Goal: Information Seeking & Learning: Learn about a topic

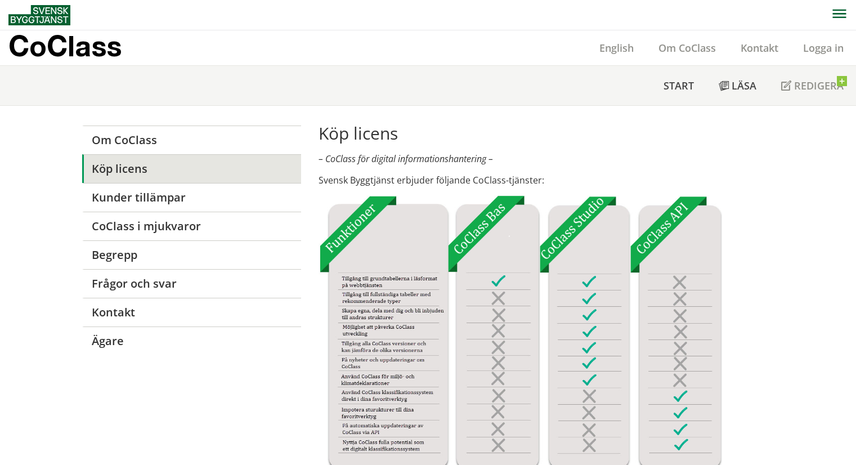
click at [808, 47] on link "Logga in" at bounding box center [823, 48] width 65 height 14
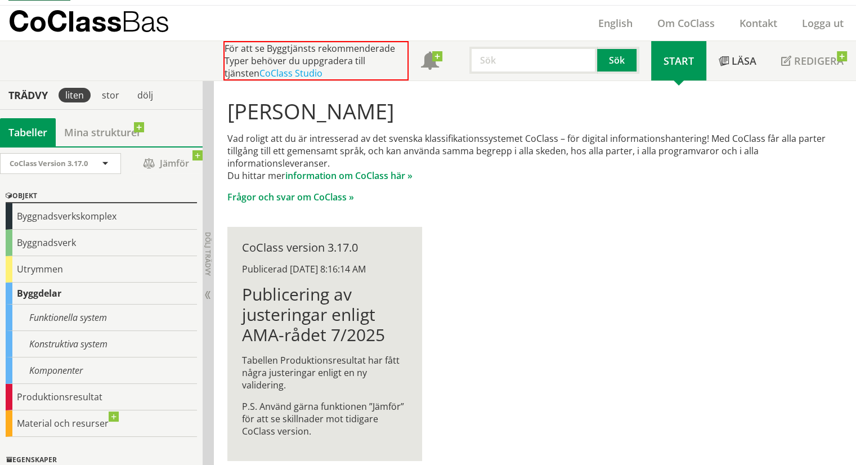
scroll to position [38, 0]
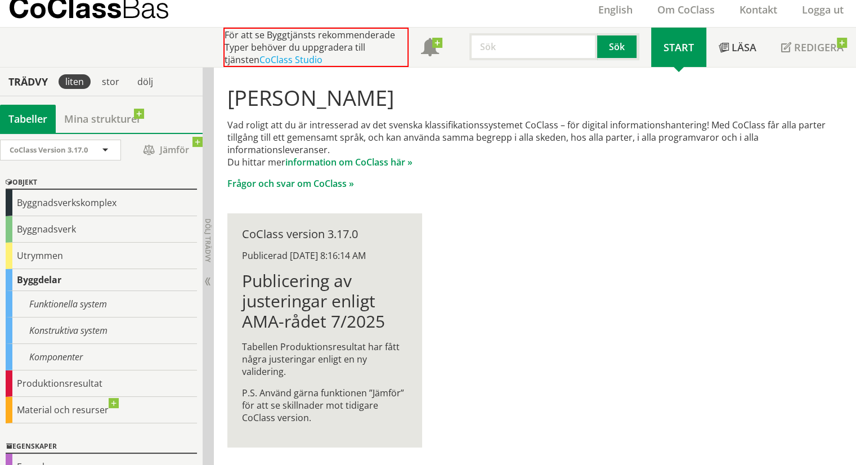
click at [584, 249] on div "Hej Marcela Barbosa Vad roligt att du är intresserad av det svenska klassifikat…" at bounding box center [535, 267] width 642 height 398
click at [94, 252] on div "Utrymmen" at bounding box center [101, 256] width 191 height 26
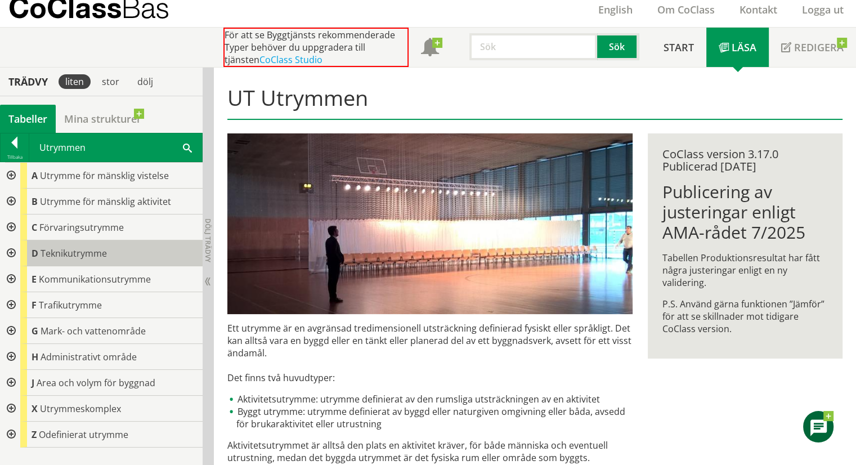
scroll to position [39, 0]
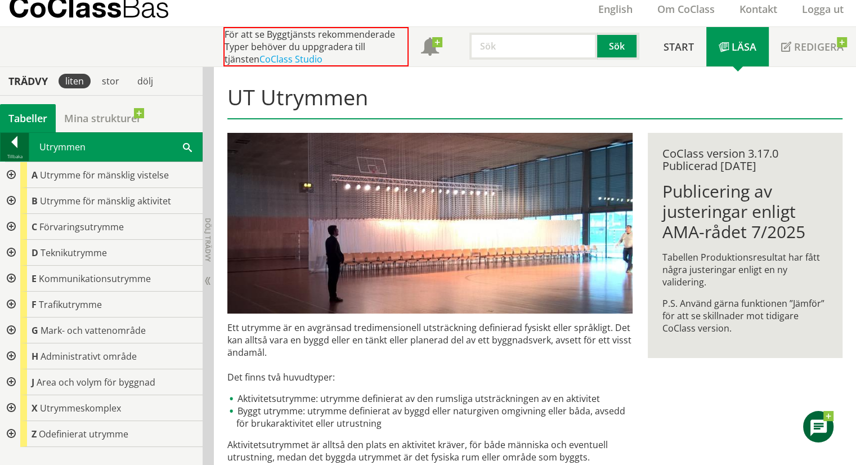
click at [20, 143] on div at bounding box center [15, 144] width 28 height 16
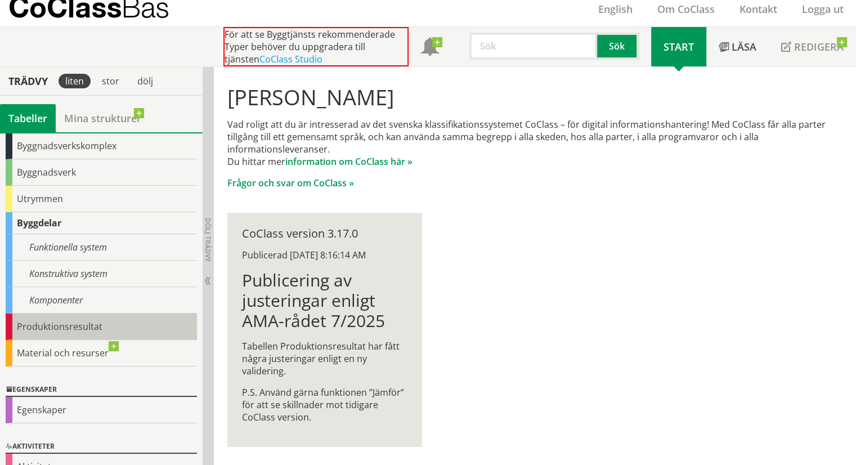
scroll to position [77, 0]
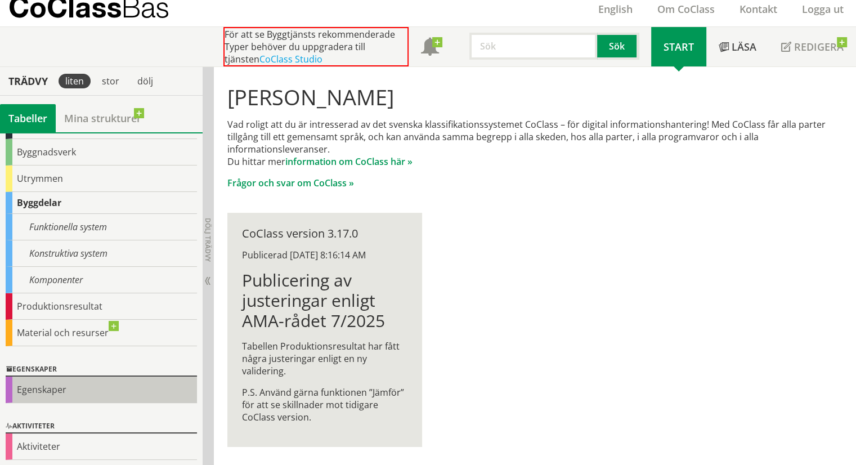
click at [53, 381] on div "Egenskaper" at bounding box center [101, 389] width 191 height 26
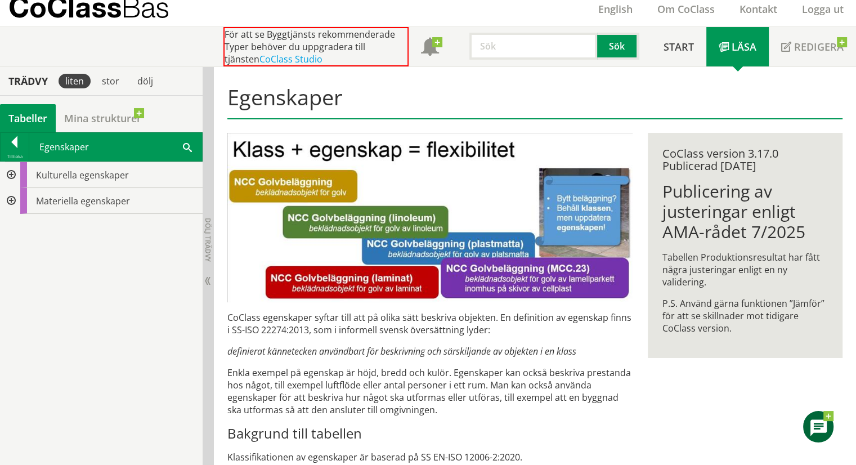
click at [11, 173] on div at bounding box center [10, 175] width 20 height 26
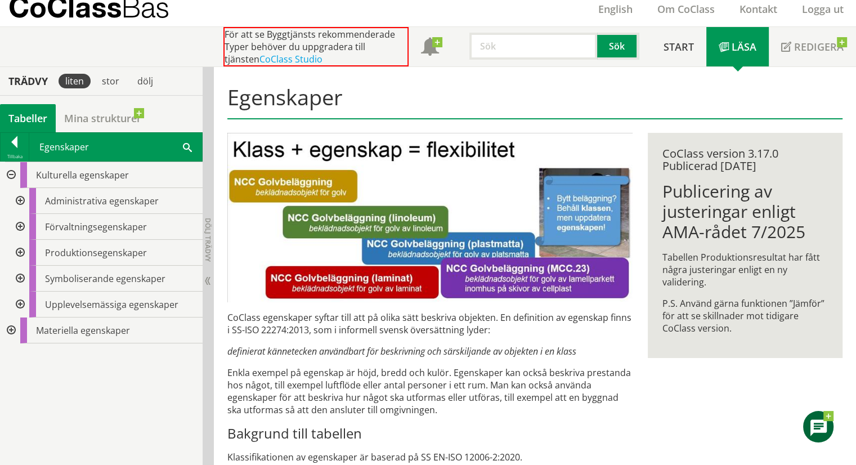
click at [19, 201] on div at bounding box center [19, 201] width 20 height 26
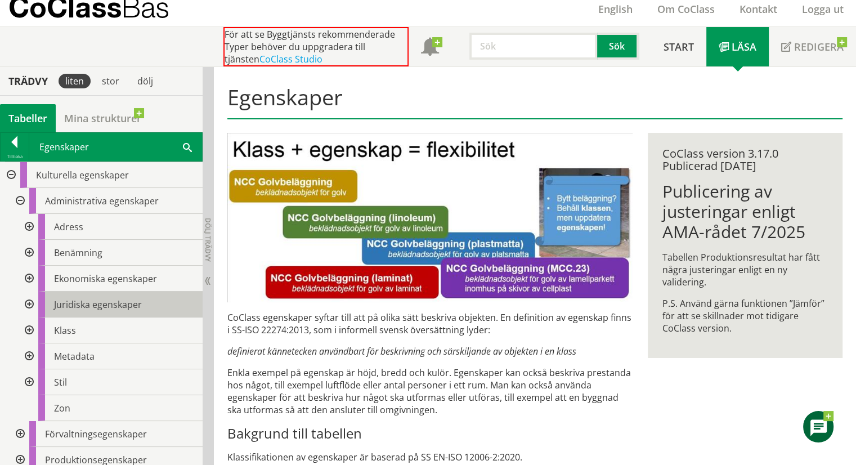
scroll to position [84, 0]
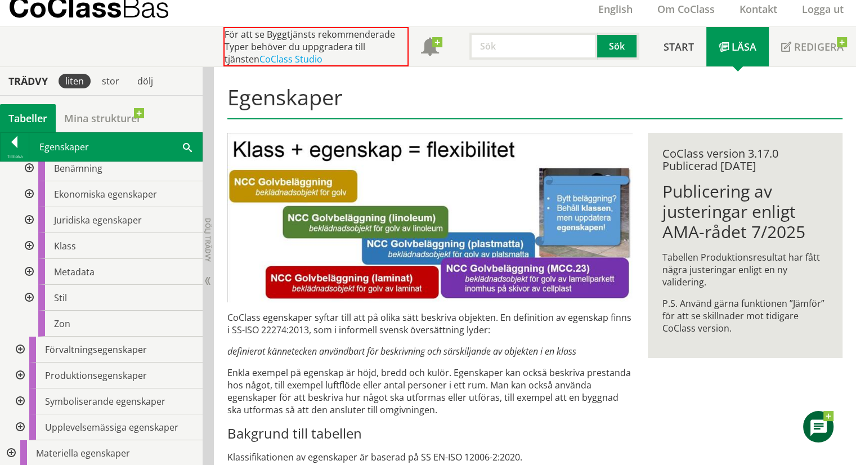
click at [22, 347] on div at bounding box center [19, 350] width 20 height 26
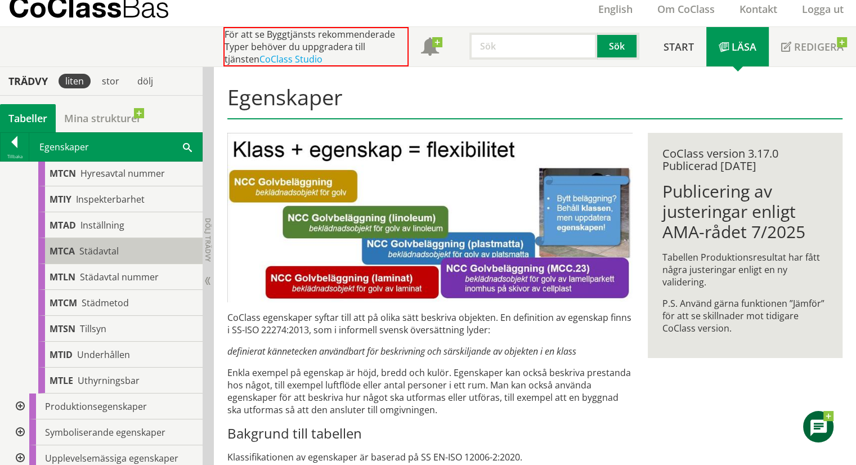
scroll to position [509, 0]
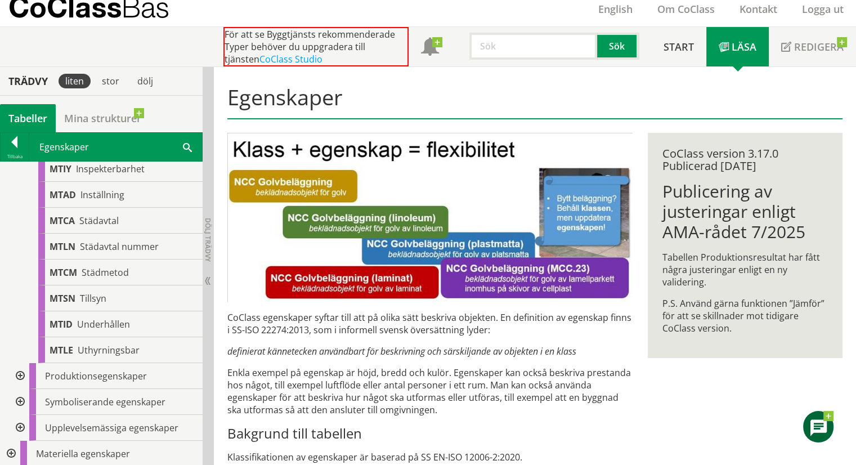
click at [10, 447] on div at bounding box center [10, 454] width 20 height 26
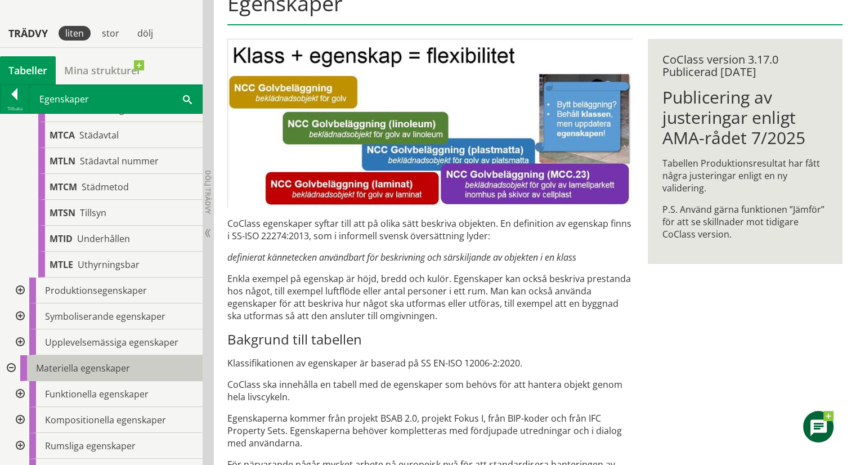
scroll to position [151, 0]
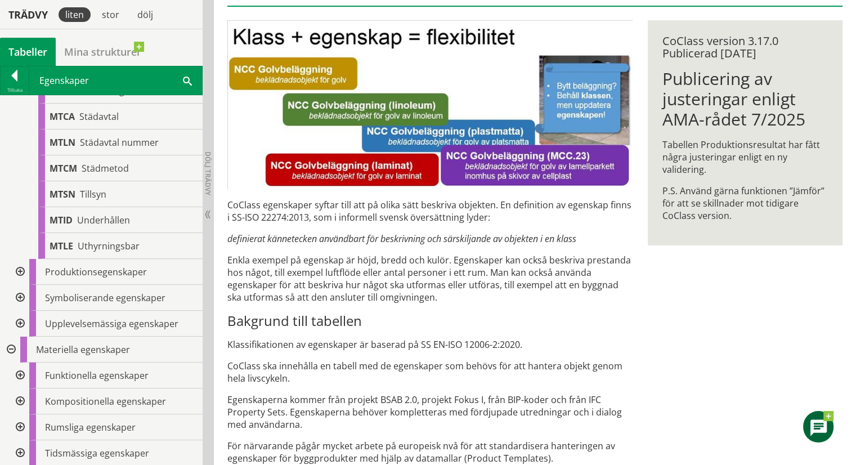
click at [20, 373] on div at bounding box center [19, 375] width 20 height 26
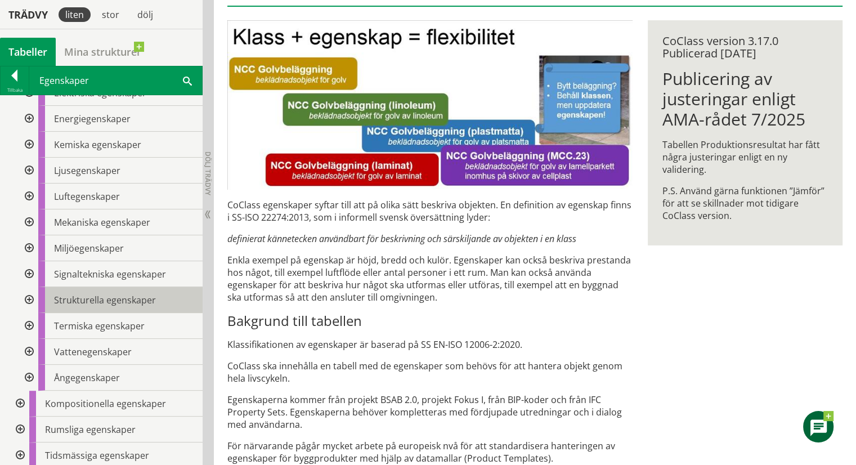
scroll to position [961, 0]
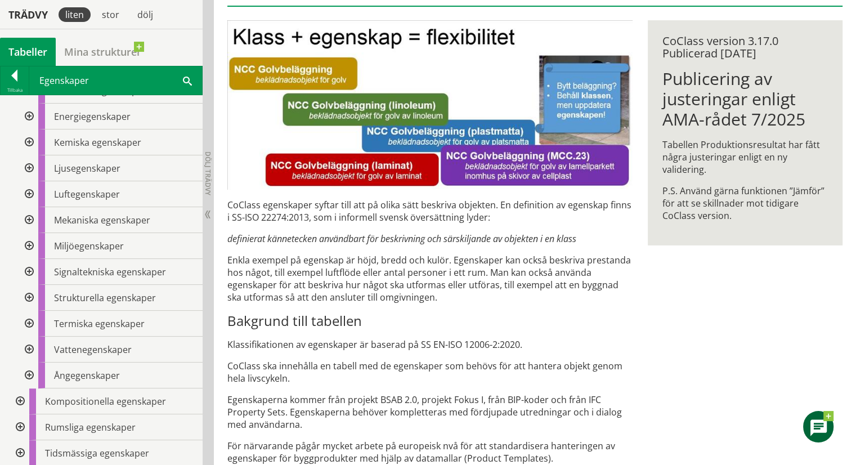
click at [19, 450] on div at bounding box center [19, 453] width 20 height 26
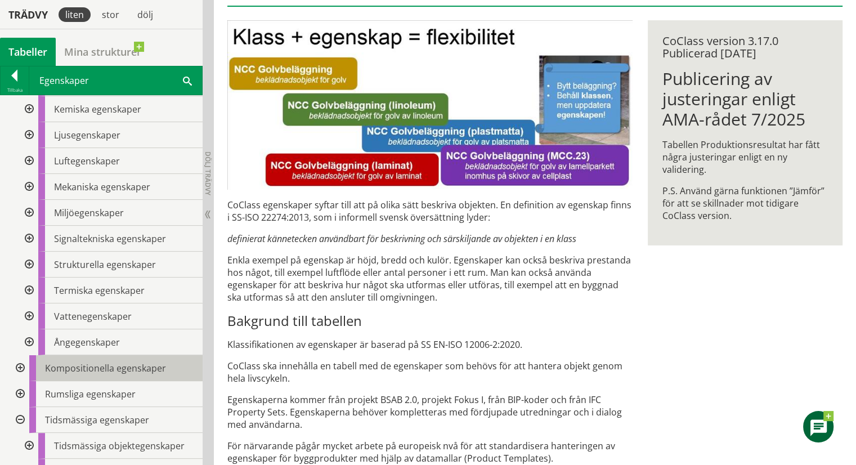
scroll to position [1012, 0]
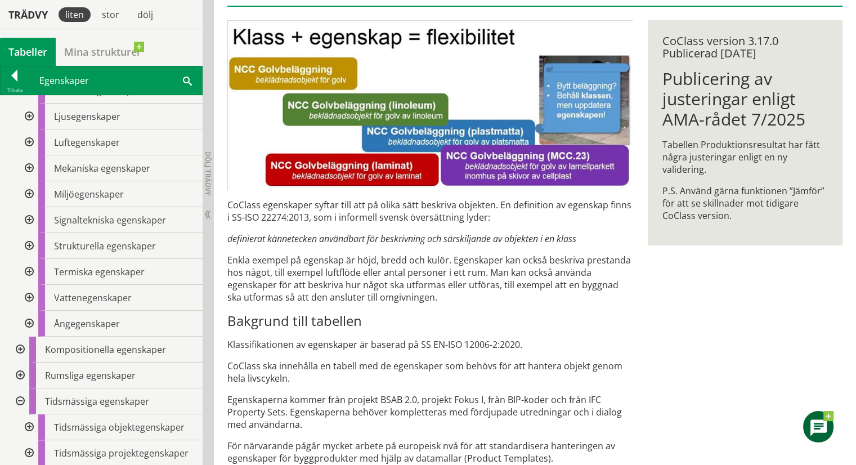
click at [19, 374] on div at bounding box center [19, 375] width 20 height 26
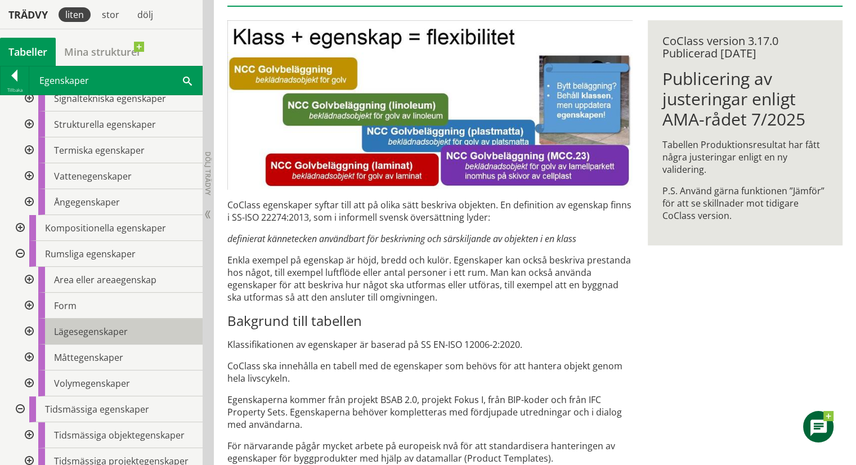
scroll to position [1142, 0]
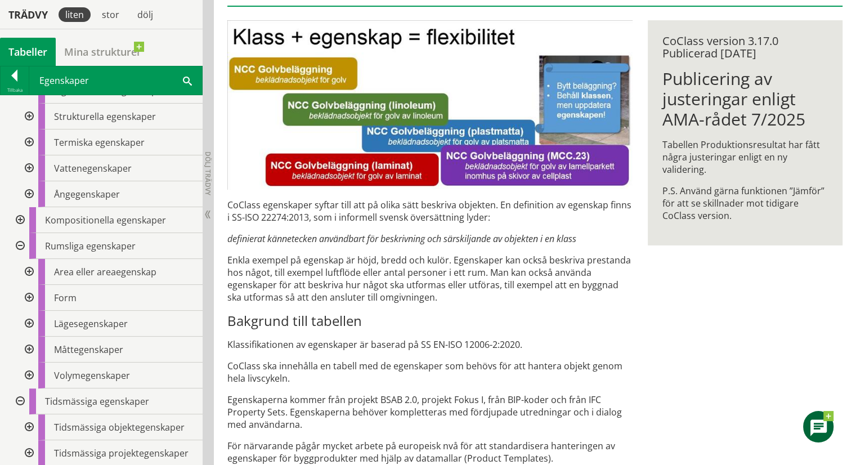
click at [27, 271] on div at bounding box center [28, 272] width 20 height 26
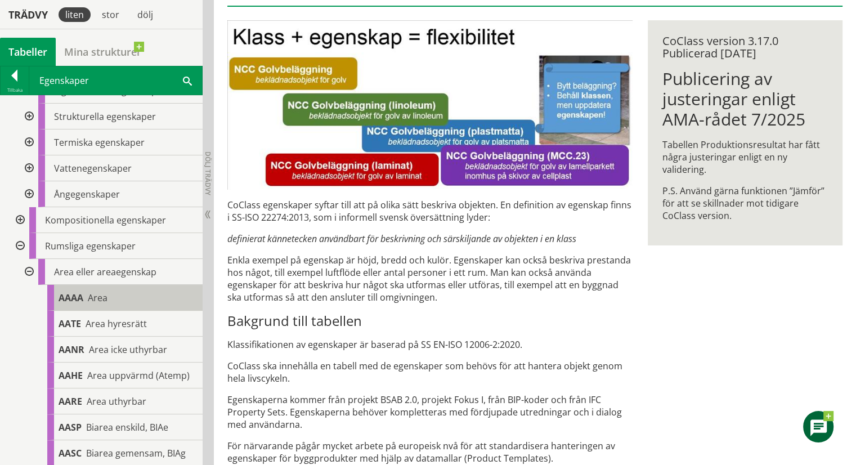
click at [111, 300] on div "AAAA Area" at bounding box center [124, 298] width 155 height 26
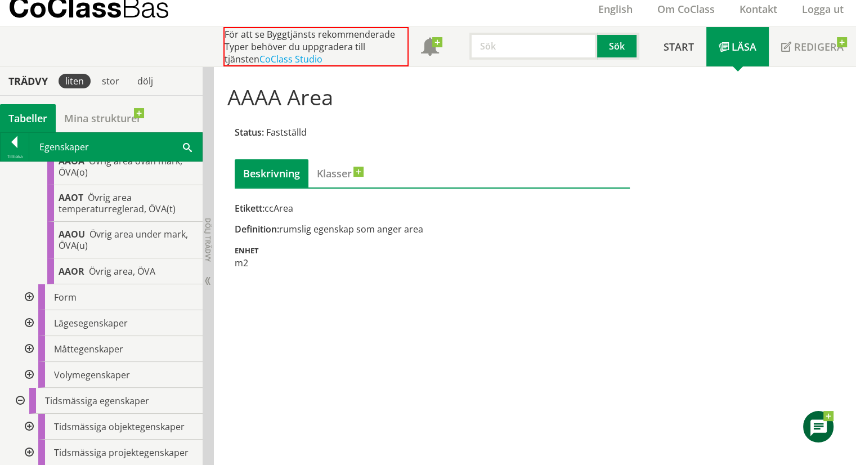
scroll to position [3142, 0]
click at [29, 428] on div at bounding box center [28, 427] width 20 height 26
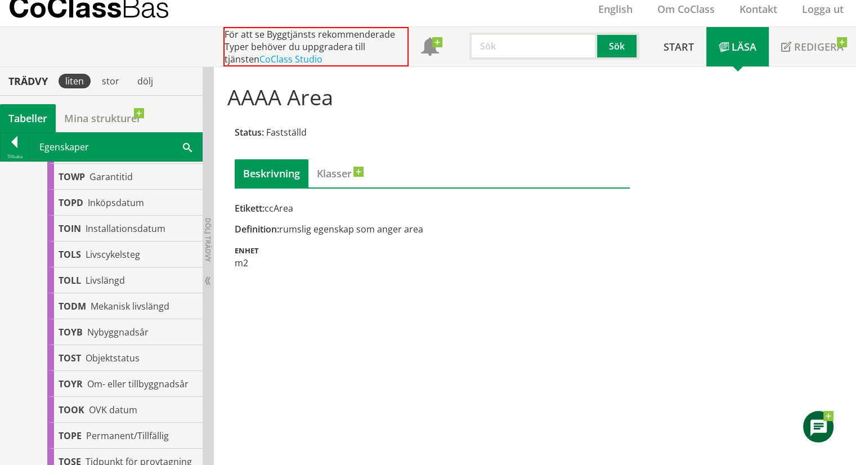
scroll to position [3696, 0]
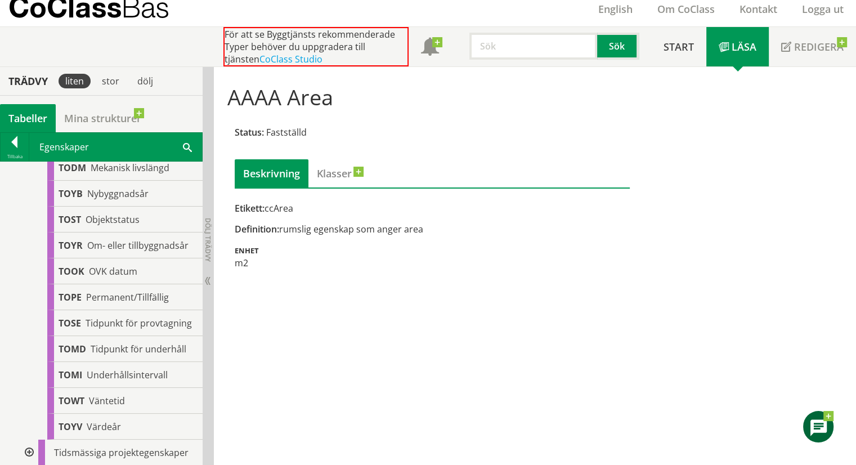
click at [25, 447] on div at bounding box center [28, 452] width 20 height 26
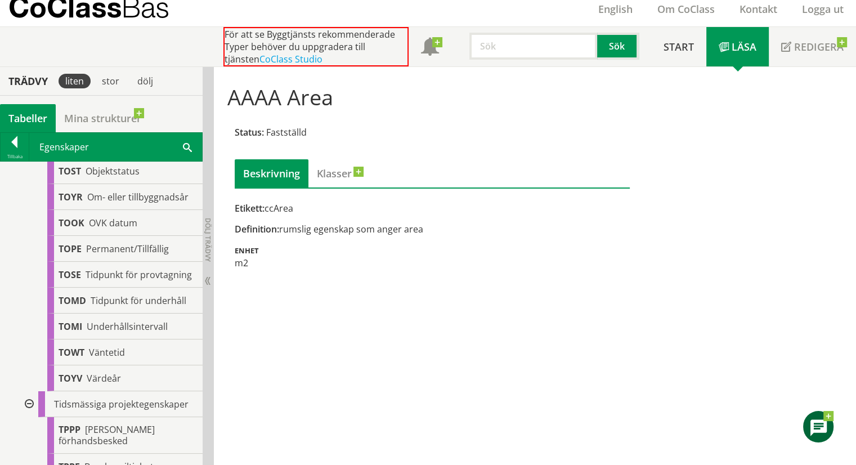
scroll to position [3976, 0]
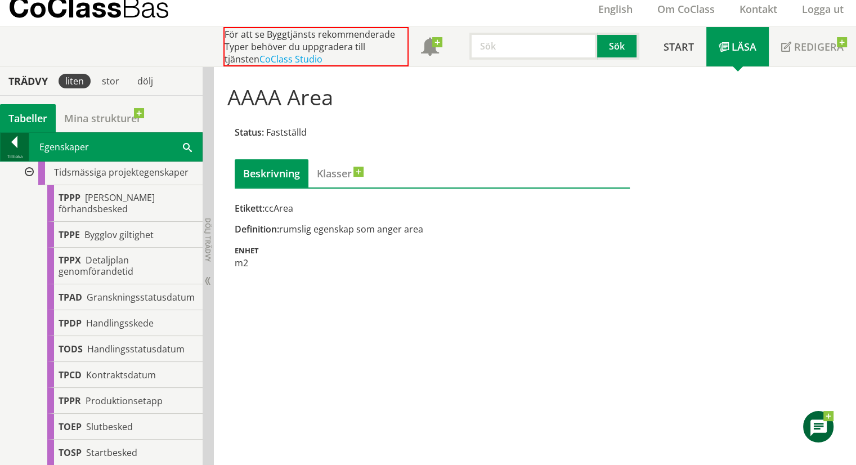
click at [14, 143] on div at bounding box center [15, 144] width 28 height 16
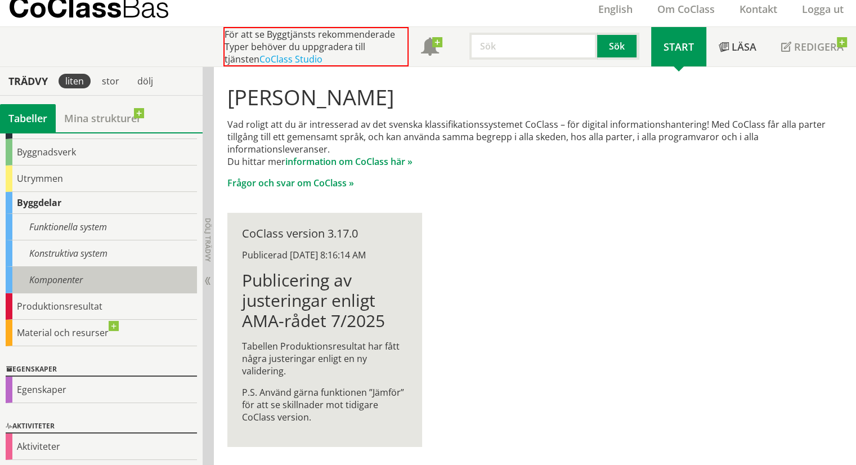
click at [102, 272] on div "Komponenter" at bounding box center [101, 280] width 191 height 26
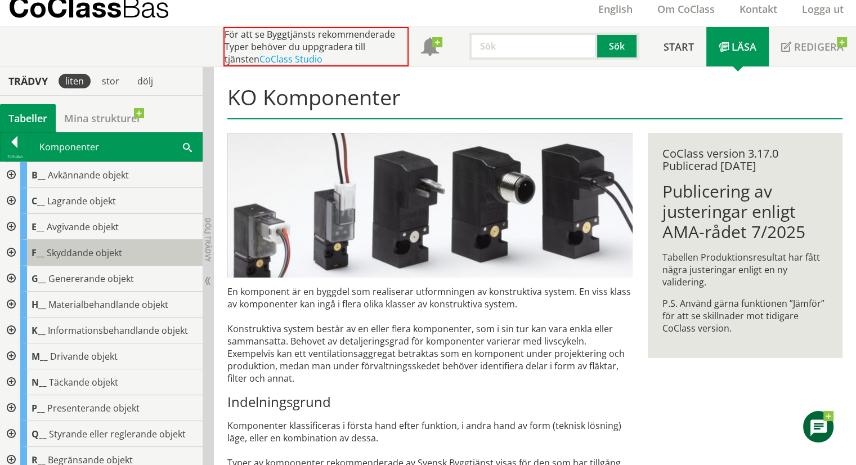
scroll to position [169, 0]
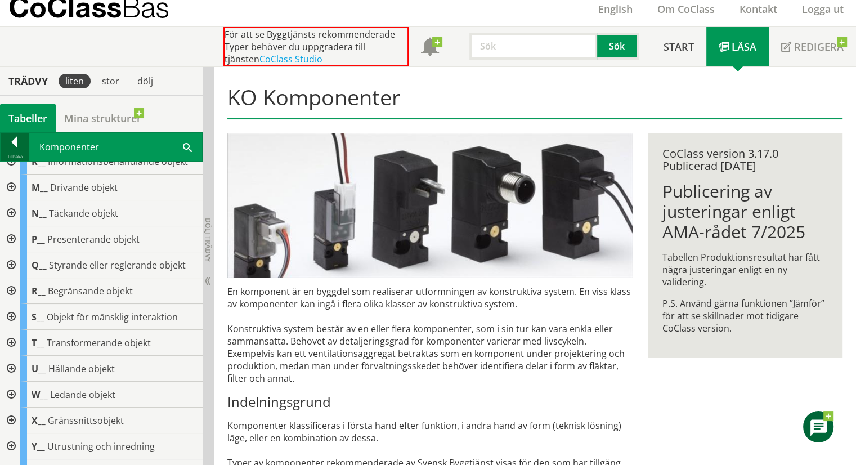
click at [11, 143] on div at bounding box center [15, 144] width 28 height 16
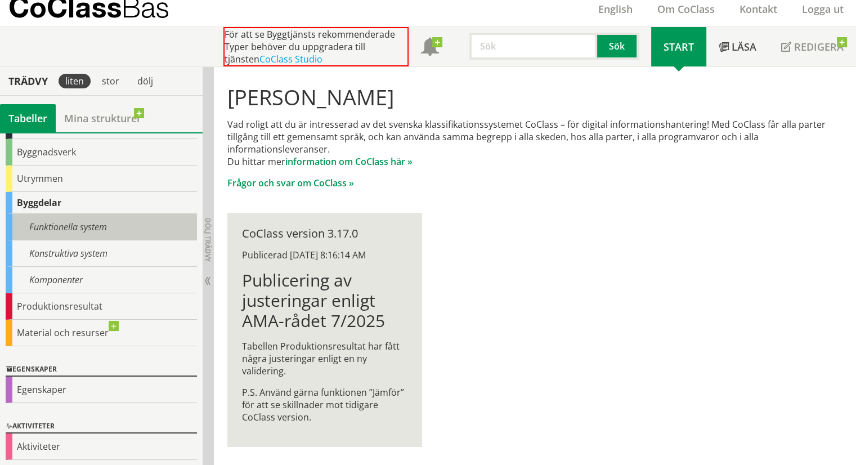
click at [83, 227] on div "Funktionella system" at bounding box center [101, 227] width 191 height 26
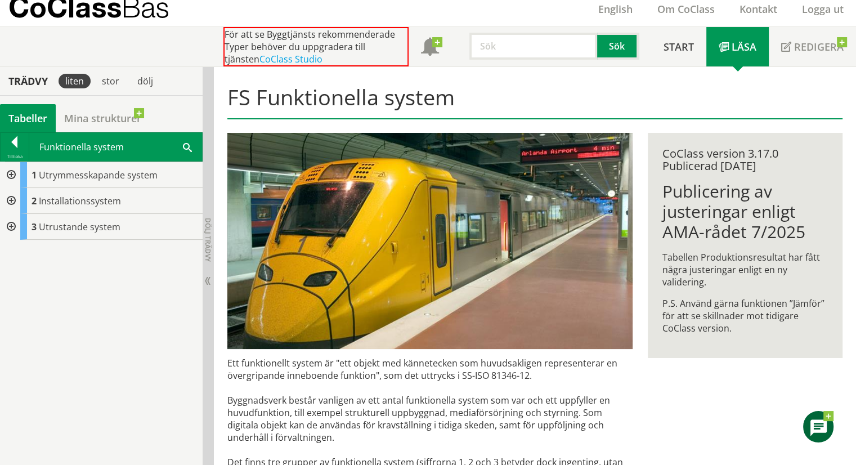
click at [13, 222] on div at bounding box center [10, 227] width 20 height 26
click at [12, 198] on div at bounding box center [10, 201] width 20 height 26
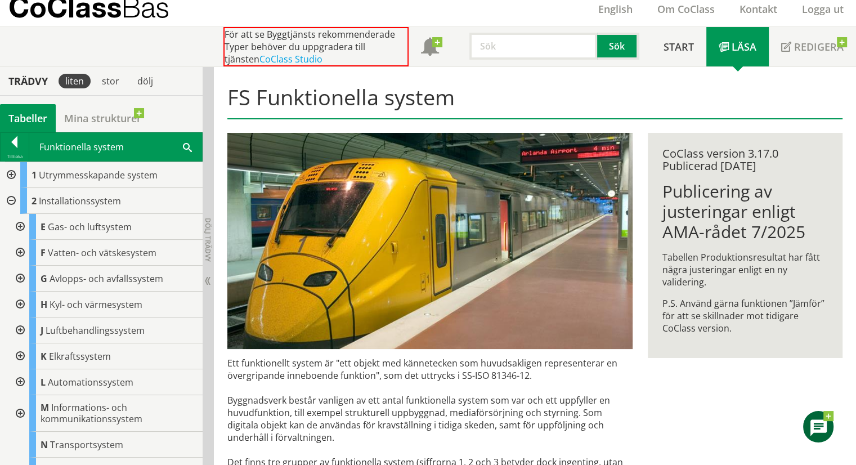
click at [9, 172] on div at bounding box center [10, 175] width 20 height 26
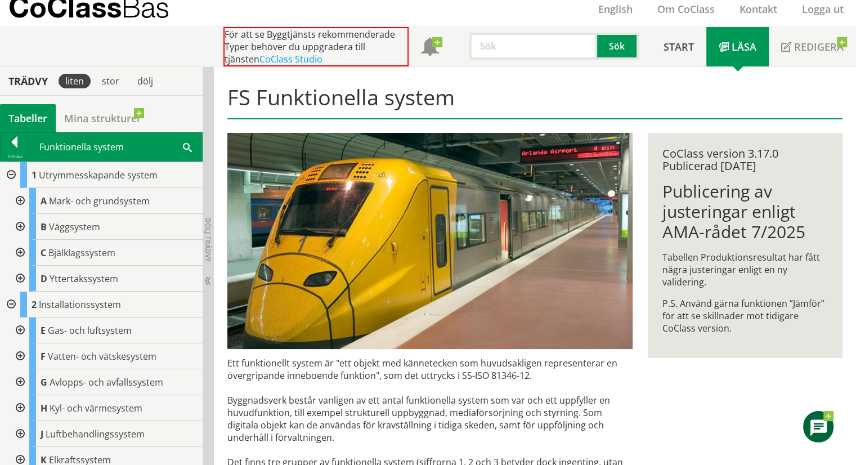
click at [20, 275] on div at bounding box center [19, 279] width 20 height 26
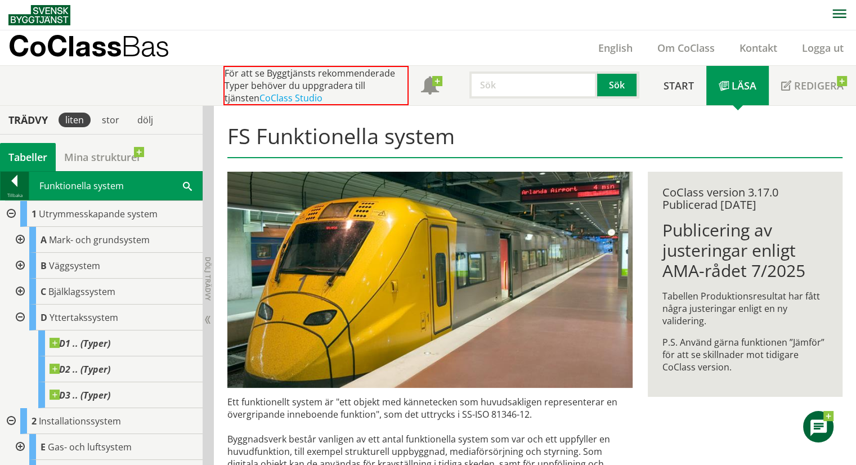
click at [15, 183] on div at bounding box center [15, 183] width 28 height 16
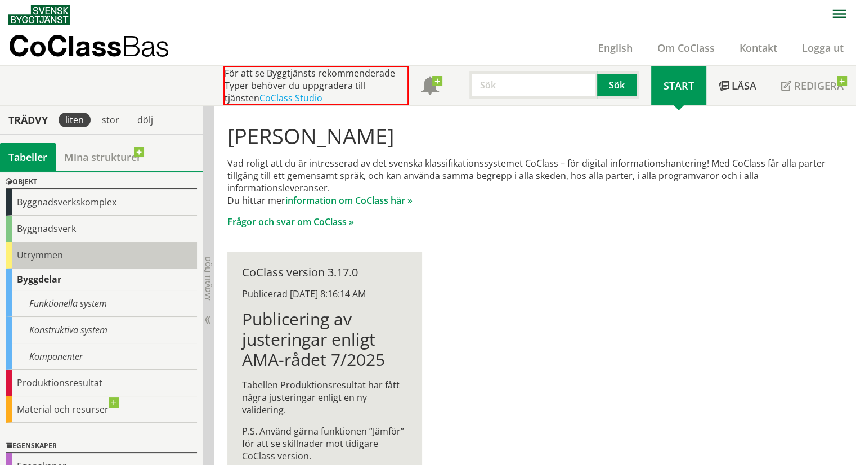
scroll to position [20, 0]
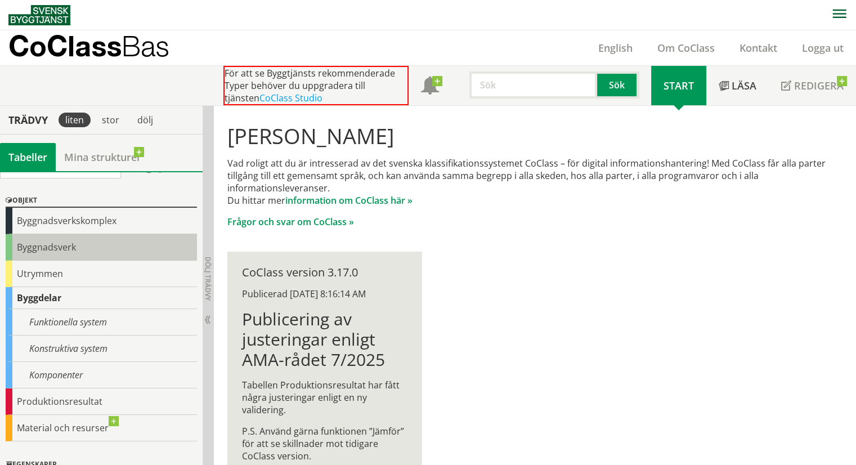
click at [69, 245] on div "Byggnadsverk" at bounding box center [101, 247] width 191 height 26
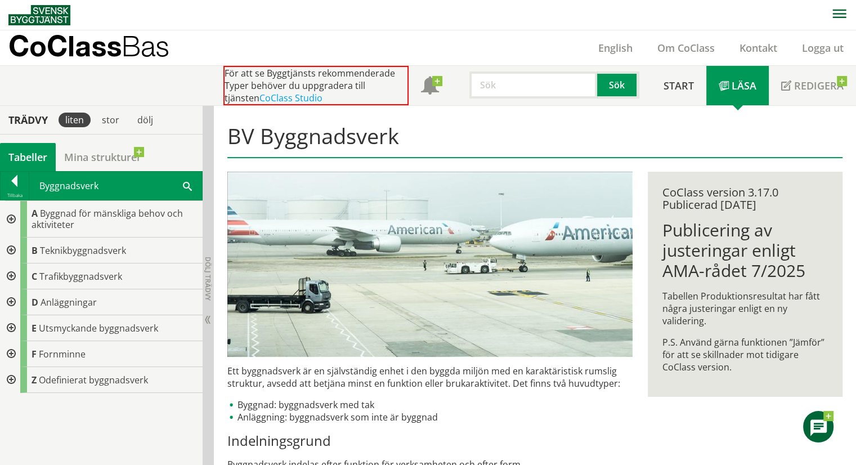
click at [12, 299] on div at bounding box center [10, 302] width 20 height 26
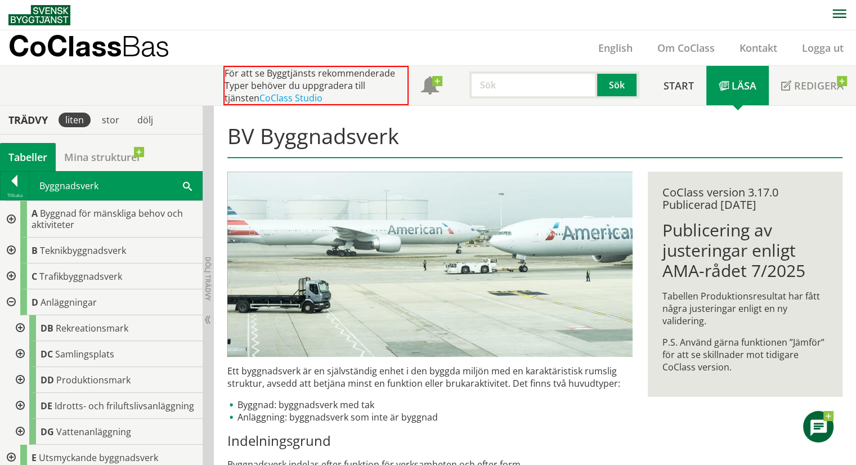
click at [12, 299] on div at bounding box center [10, 302] width 20 height 26
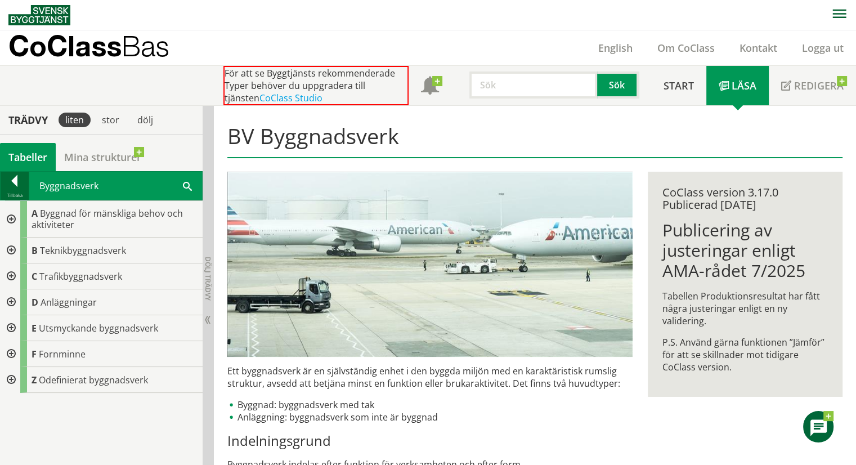
click at [17, 183] on div at bounding box center [15, 183] width 28 height 16
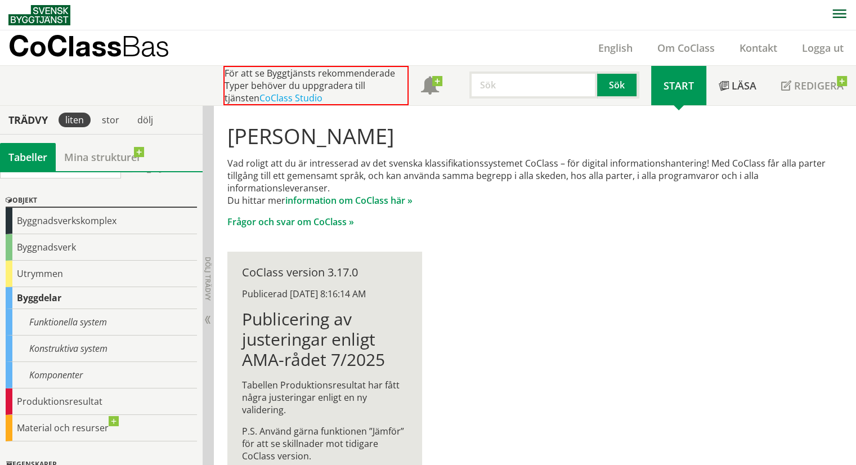
scroll to position [77, 0]
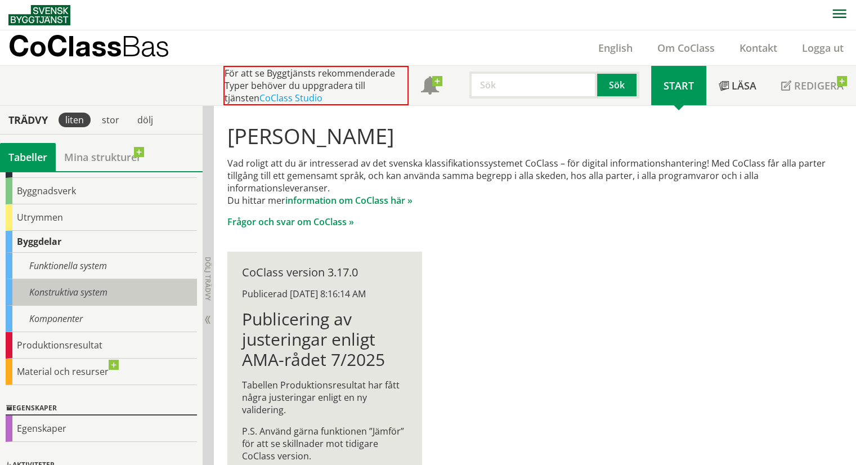
click at [101, 294] on div "Konstruktiva system" at bounding box center [101, 292] width 191 height 26
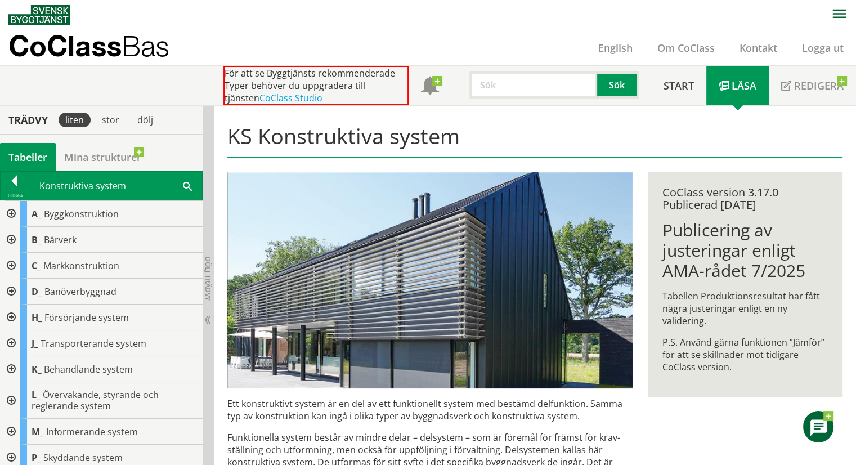
click at [11, 212] on div at bounding box center [10, 214] width 20 height 26
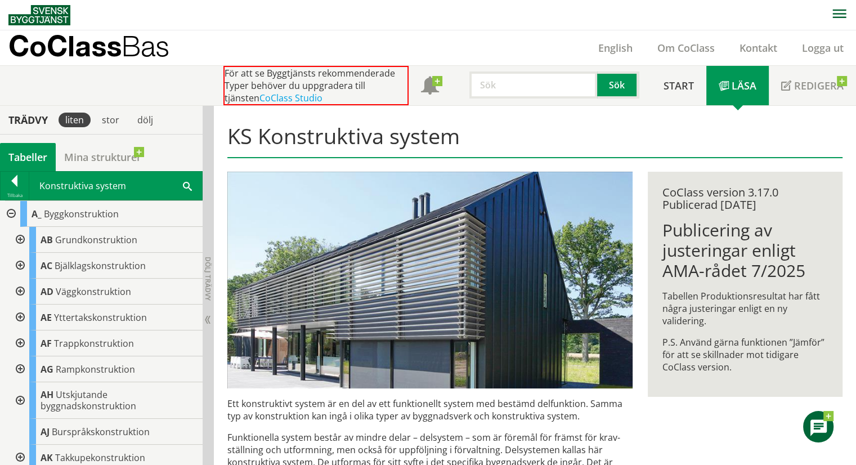
click at [19, 290] on div at bounding box center [19, 292] width 20 height 26
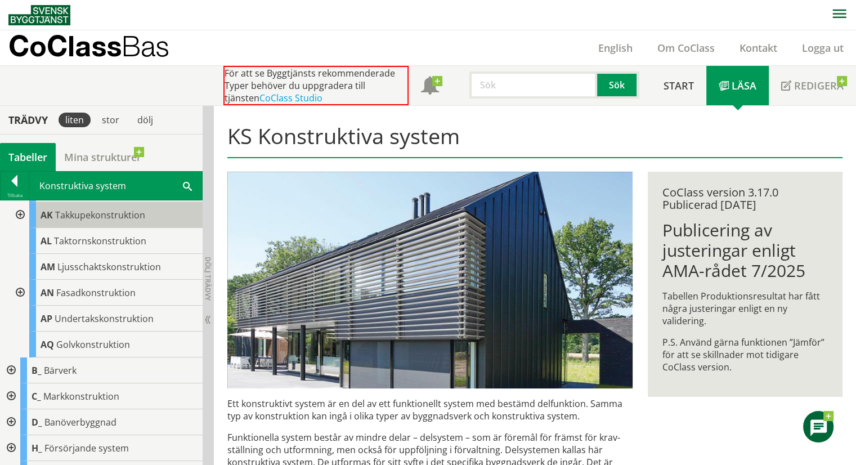
scroll to position [450, 0]
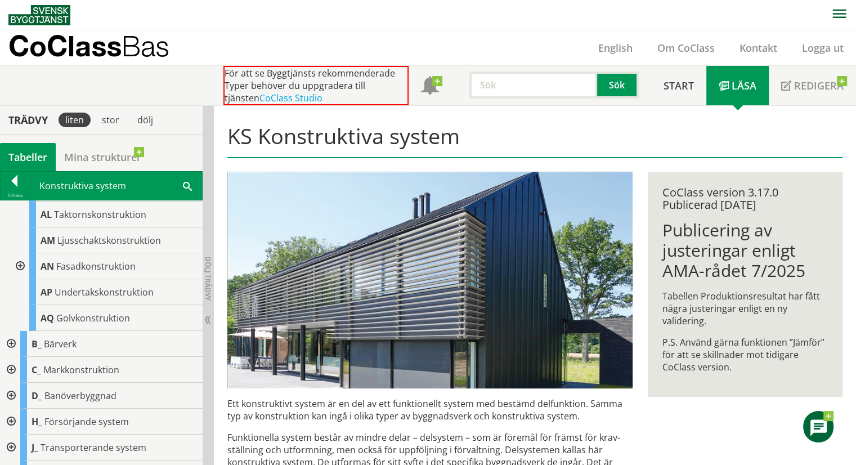
click at [19, 263] on div at bounding box center [19, 266] width 20 height 26
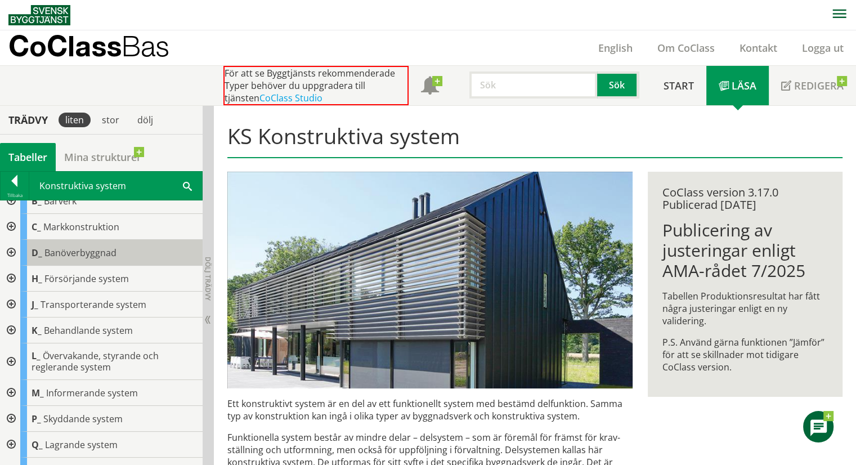
scroll to position [636, 0]
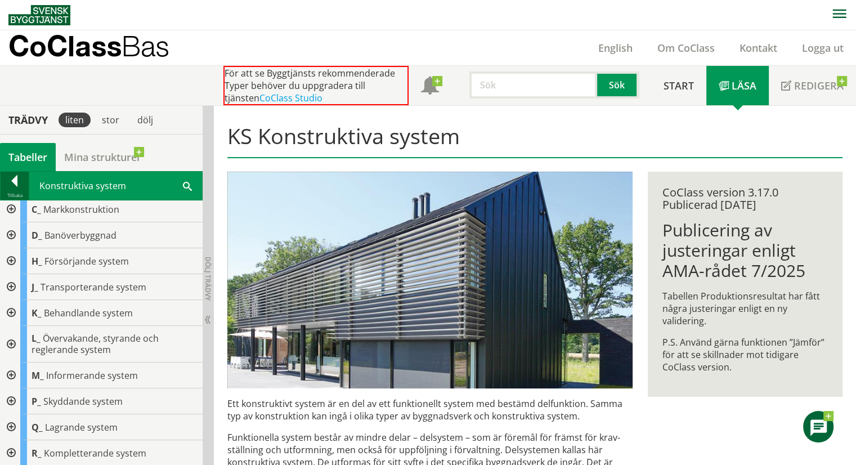
click at [14, 183] on div at bounding box center [15, 183] width 28 height 16
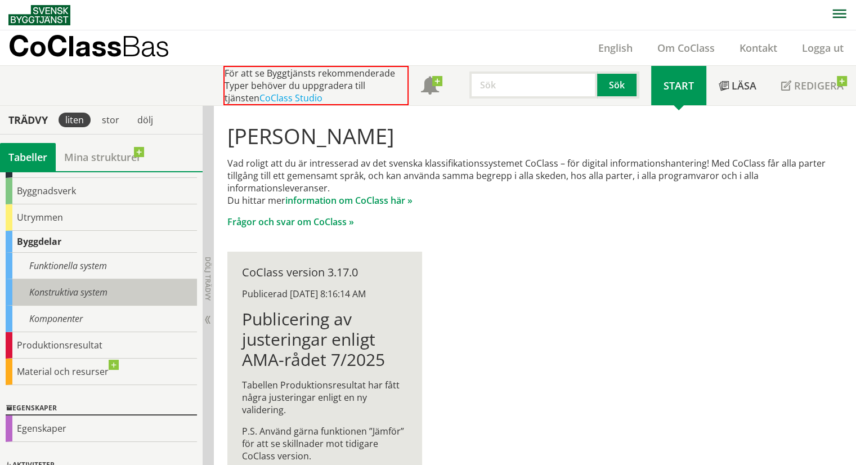
click at [122, 290] on div "Konstruktiva system" at bounding box center [101, 292] width 191 height 26
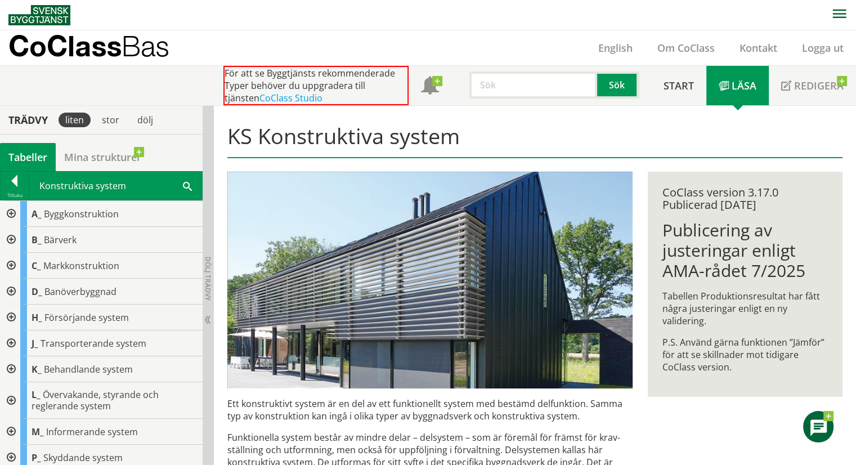
click at [16, 182] on div at bounding box center [15, 183] width 28 height 16
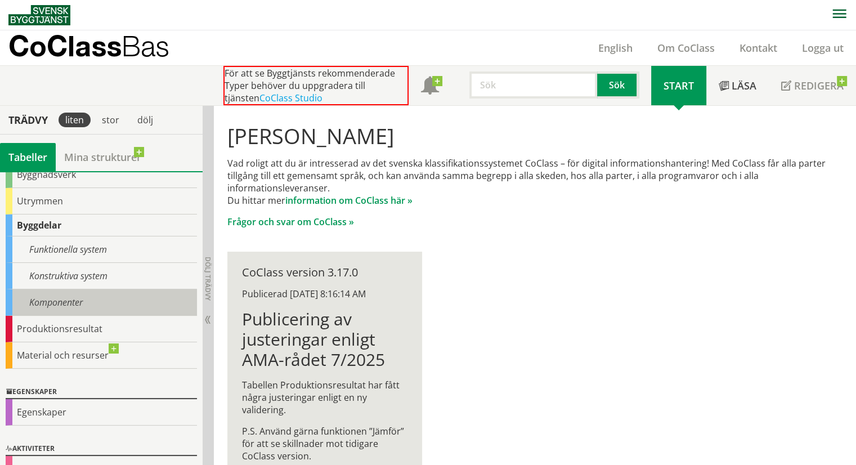
scroll to position [113, 0]
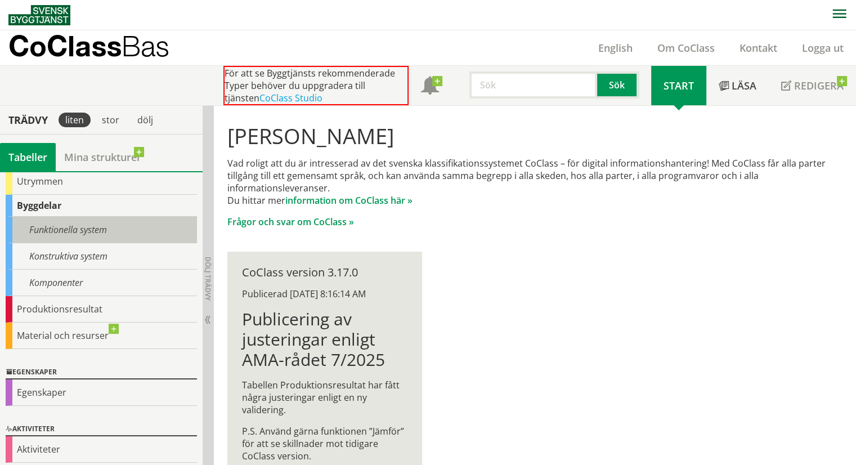
click at [103, 230] on div "Funktionella system" at bounding box center [101, 230] width 191 height 26
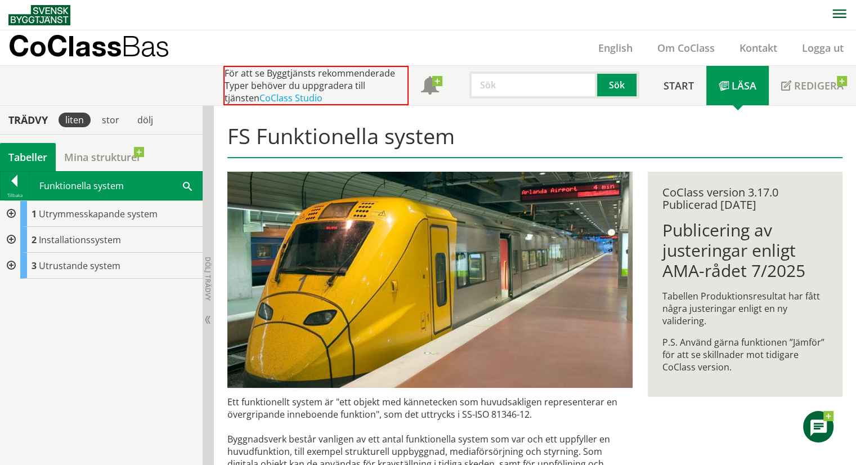
click at [8, 213] on div at bounding box center [10, 214] width 20 height 26
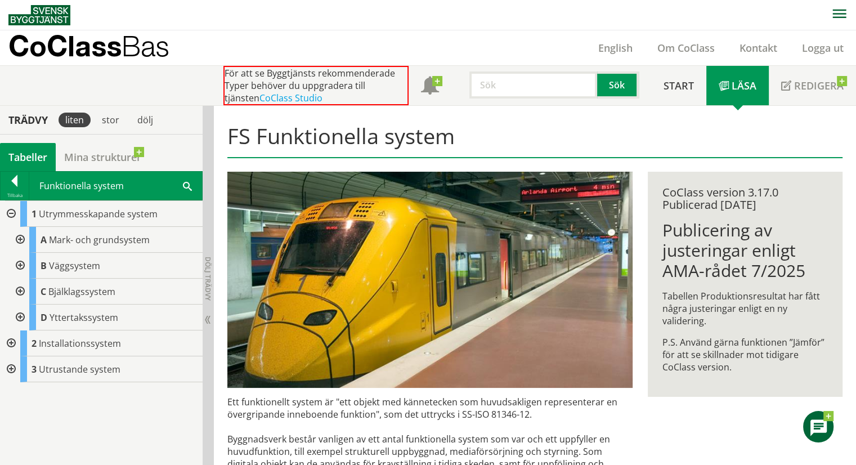
click at [19, 261] on div at bounding box center [19, 266] width 20 height 26
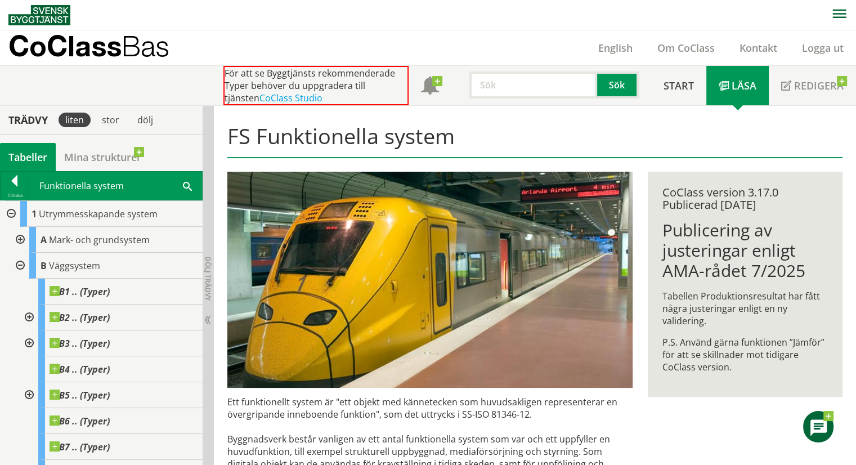
click at [28, 311] on div at bounding box center [28, 317] width 20 height 26
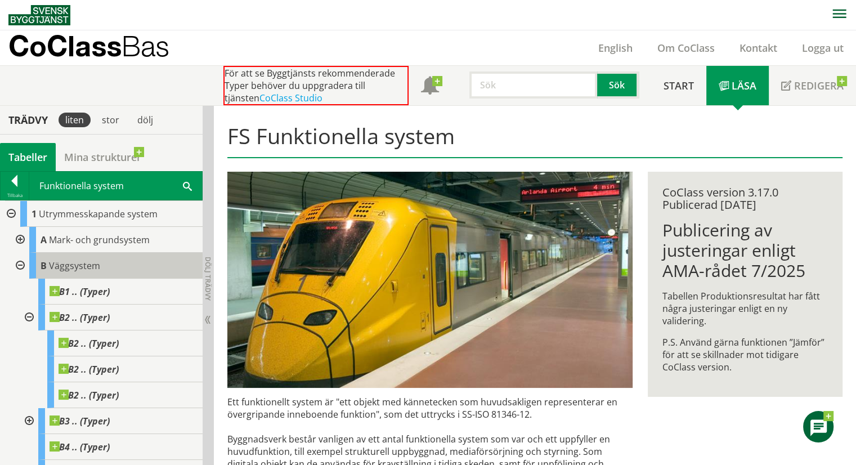
click at [71, 265] on span "Väggsystem" at bounding box center [74, 265] width 51 height 12
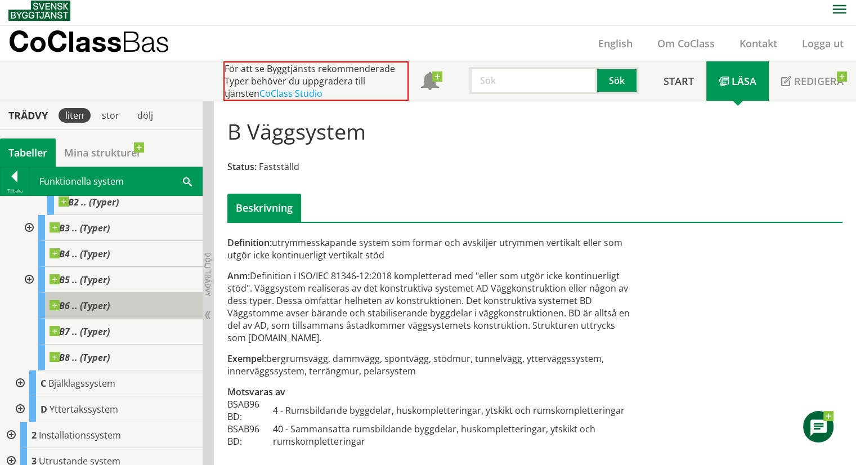
scroll to position [196, 0]
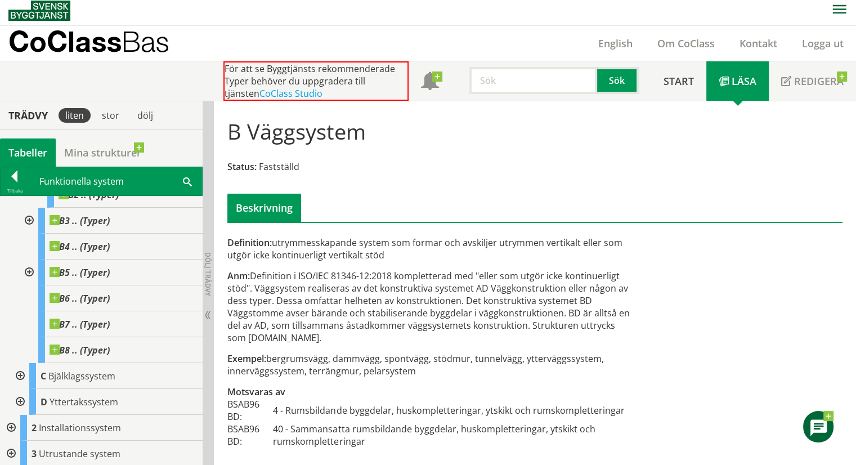
click at [10, 424] on div at bounding box center [10, 428] width 20 height 26
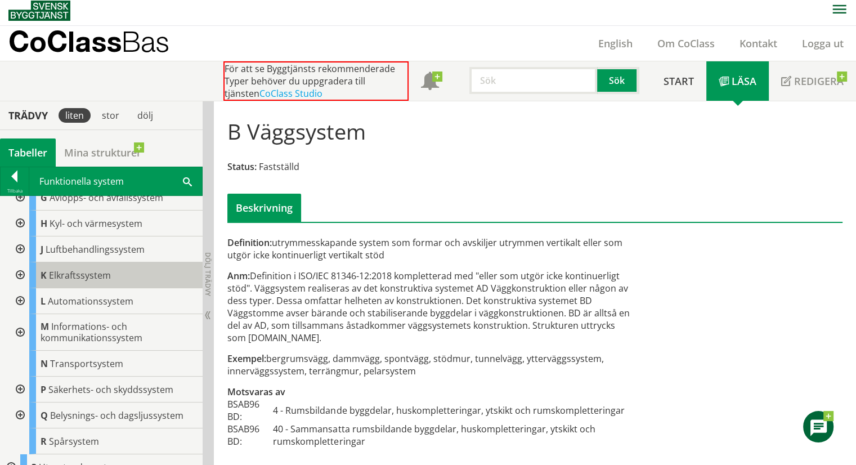
scroll to position [518, 0]
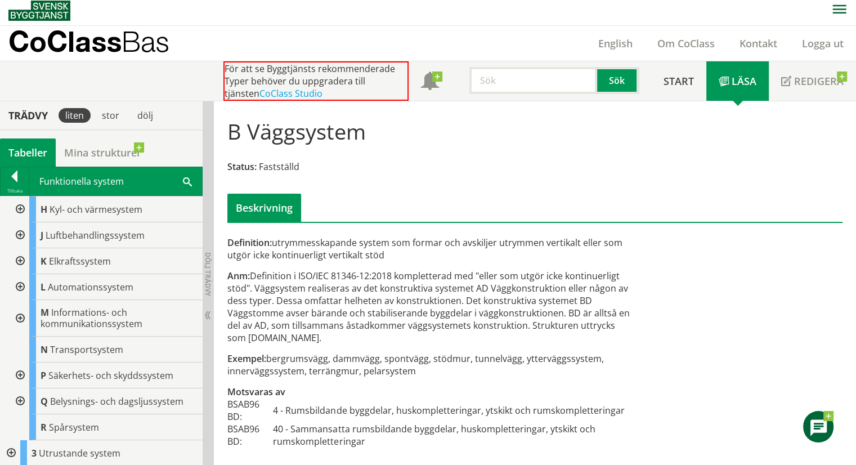
click at [9, 448] on div at bounding box center [10, 453] width 20 height 26
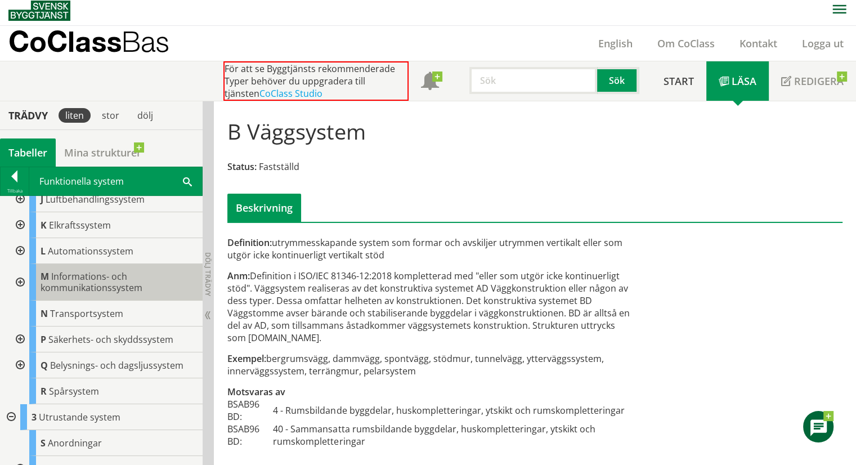
scroll to position [569, 0]
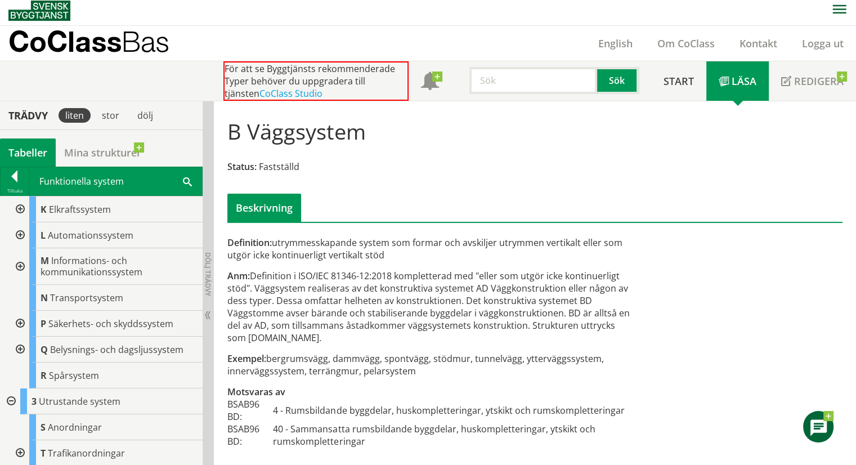
click at [17, 450] on div at bounding box center [19, 453] width 20 height 26
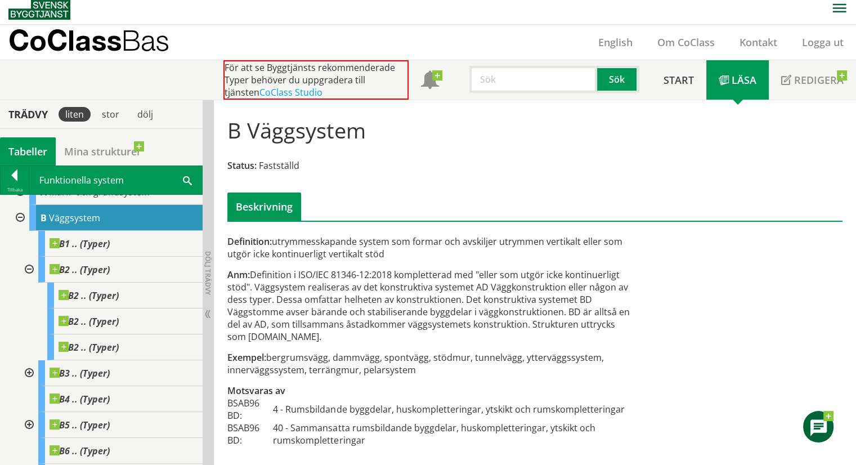
scroll to position [0, 0]
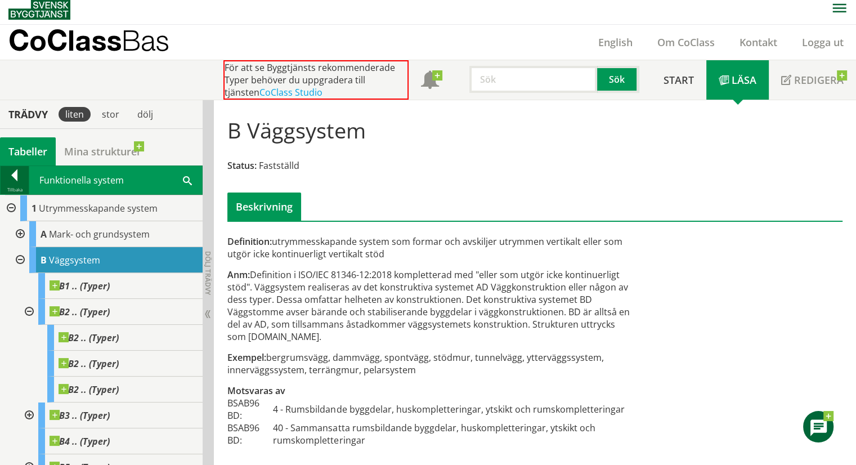
click at [13, 178] on div at bounding box center [15, 177] width 28 height 16
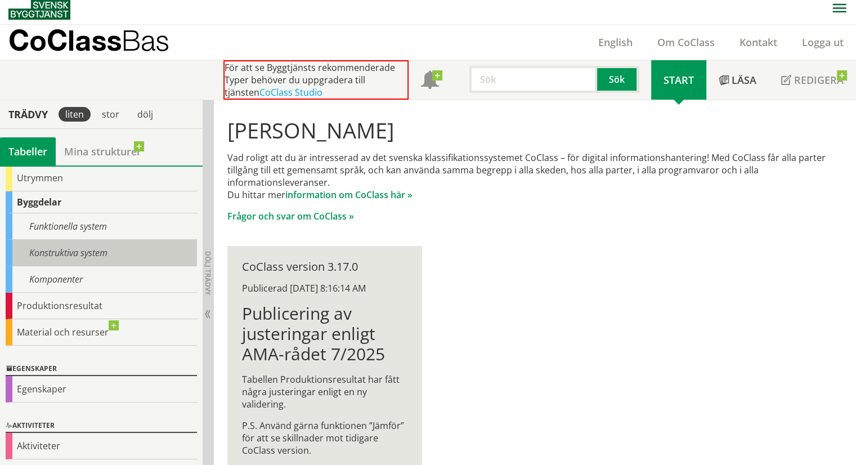
click at [104, 253] on div "Konstruktiva system" at bounding box center [101, 253] width 191 height 26
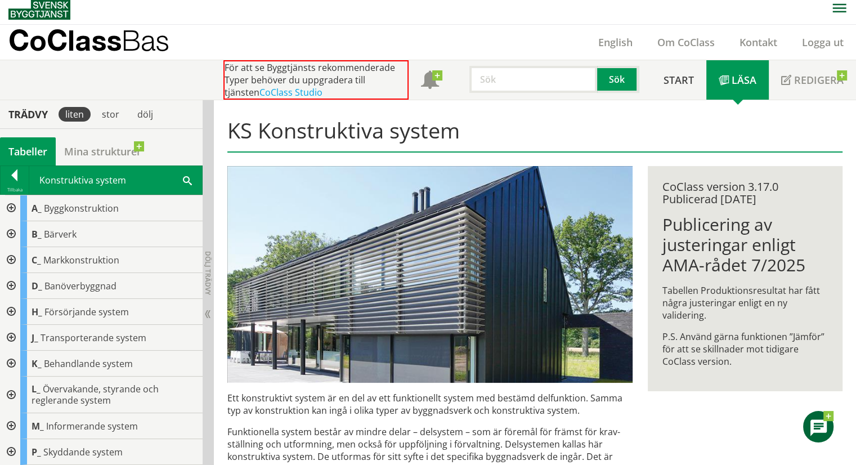
click at [9, 208] on div at bounding box center [10, 208] width 20 height 26
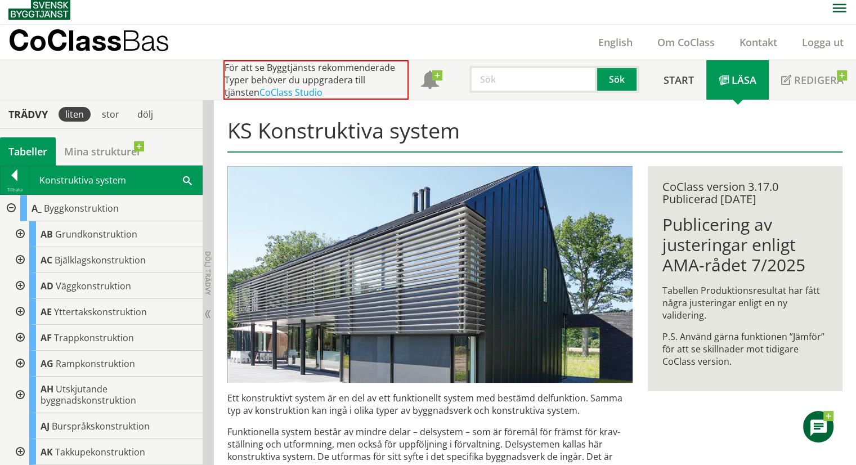
click at [19, 233] on div at bounding box center [19, 234] width 20 height 26
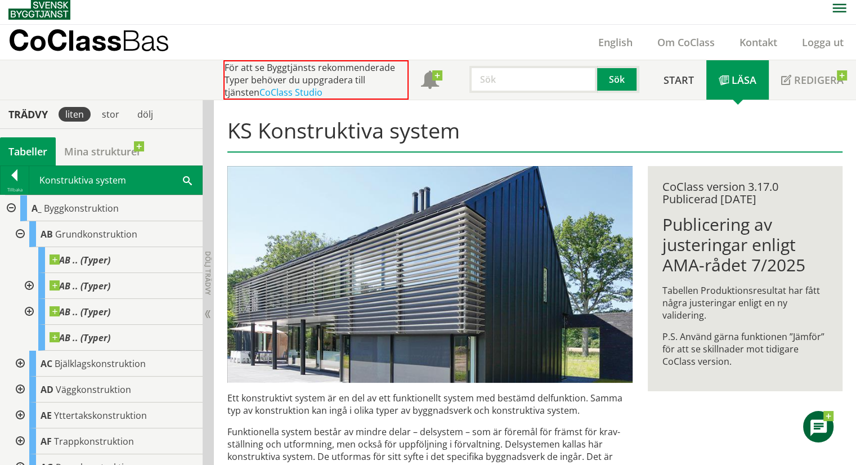
click at [19, 233] on div at bounding box center [19, 234] width 20 height 26
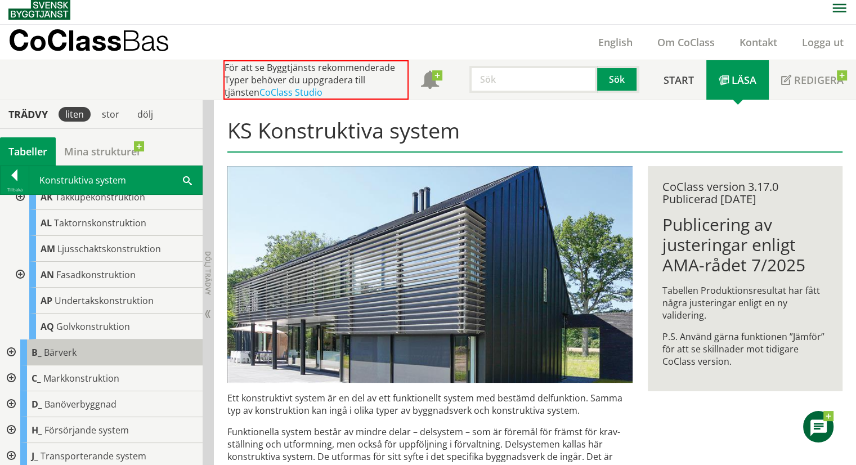
scroll to position [423, 0]
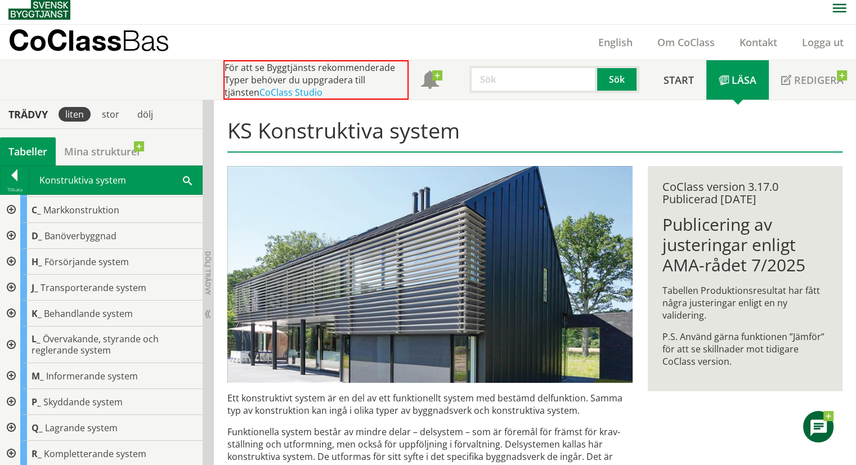
click at [8, 451] on div at bounding box center [10, 454] width 20 height 26
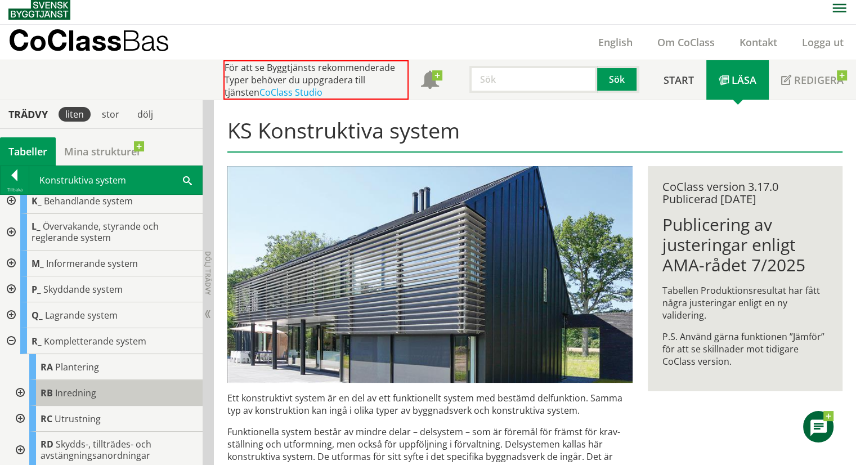
scroll to position [563, 0]
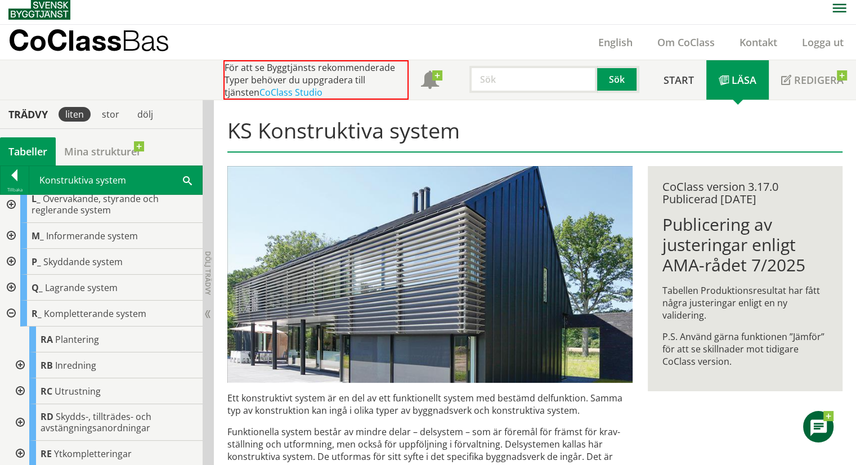
click at [20, 362] on div at bounding box center [19, 365] width 20 height 26
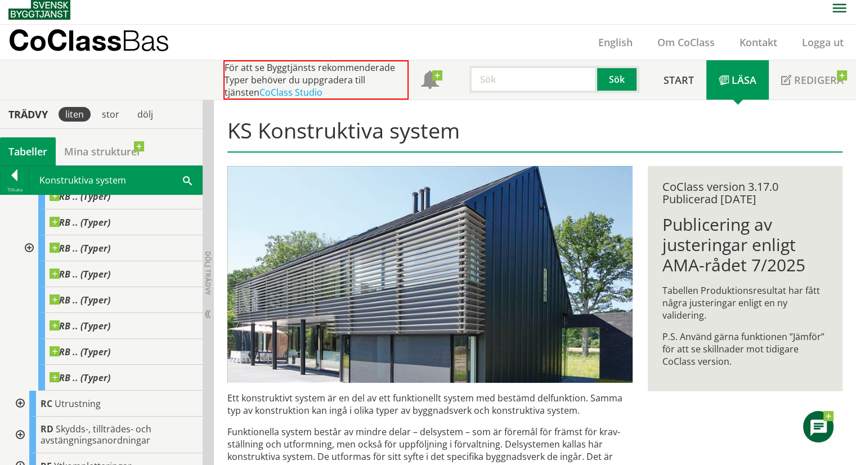
scroll to position [770, 0]
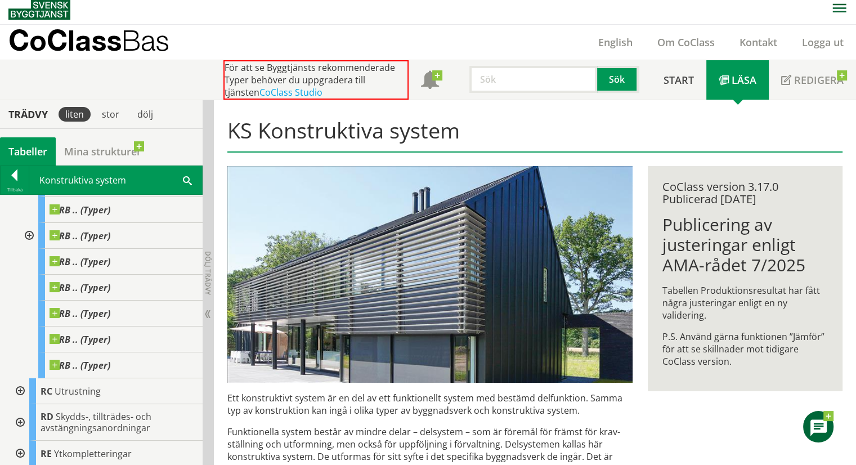
click at [17, 390] on div at bounding box center [19, 391] width 20 height 26
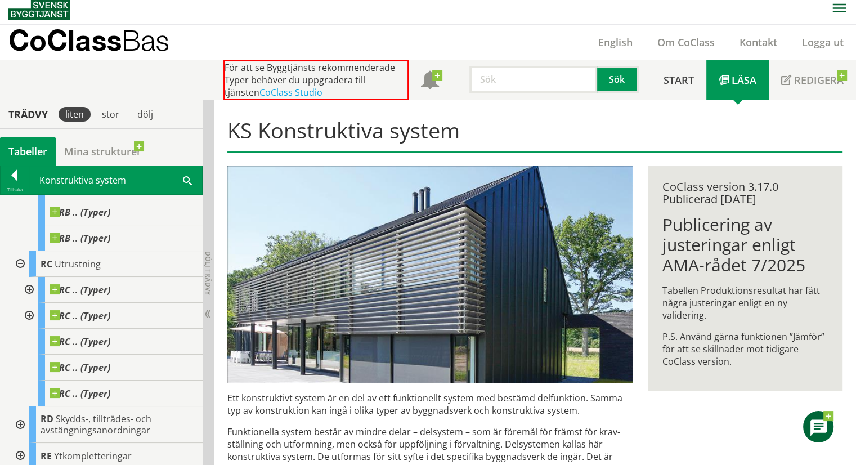
scroll to position [900, 0]
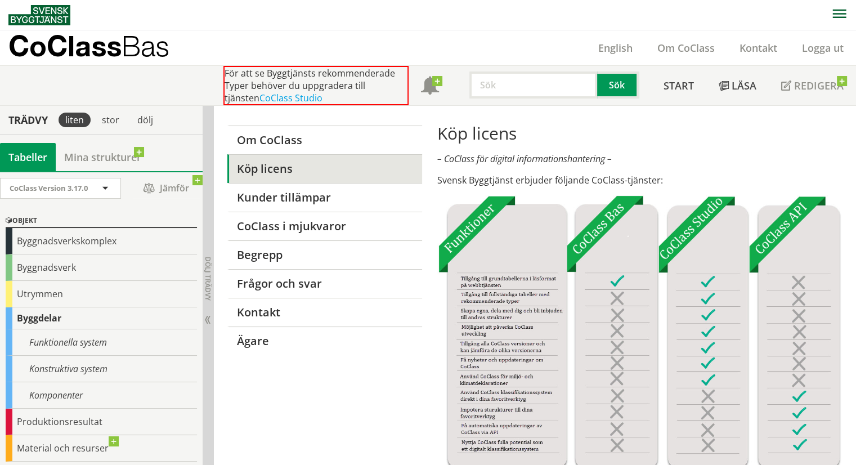
click at [529, 83] on input "text" at bounding box center [533, 84] width 128 height 27
click at [540, 91] on input "text" at bounding box center [533, 84] width 128 height 27
type input "bredd"
click at [621, 88] on button "Sök" at bounding box center [618, 84] width 42 height 27
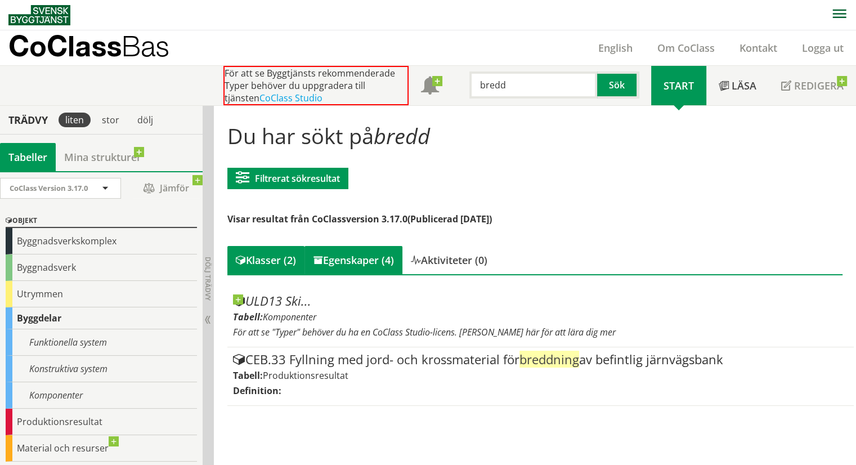
click at [358, 263] on div "Egenskaper (4)" at bounding box center [353, 260] width 98 height 28
click at [360, 262] on div "Egenskaper (4)" at bounding box center [353, 260] width 98 height 28
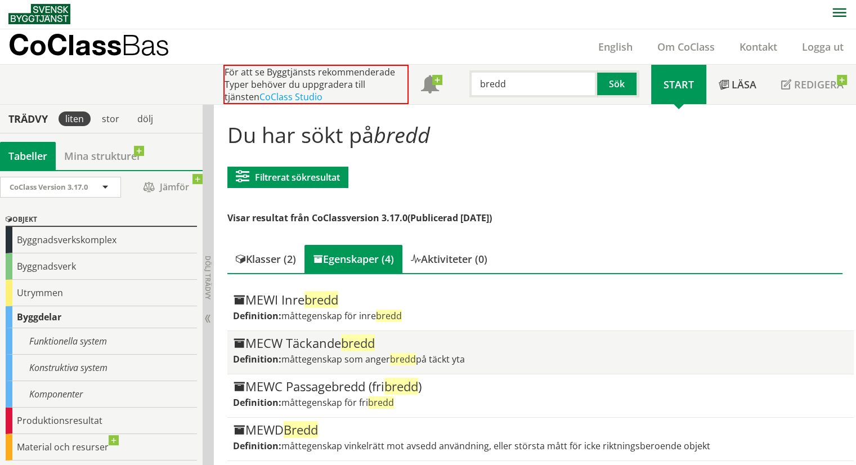
scroll to position [2, 0]
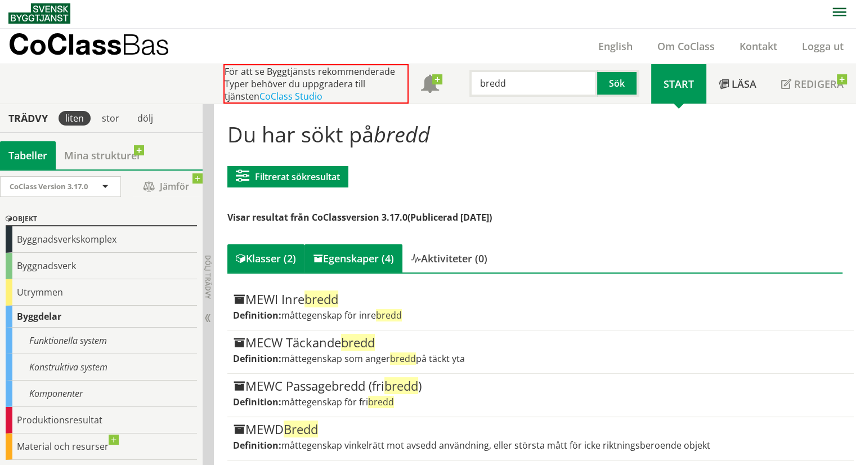
click at [279, 262] on div "Klasser (2)" at bounding box center [265, 258] width 77 height 28
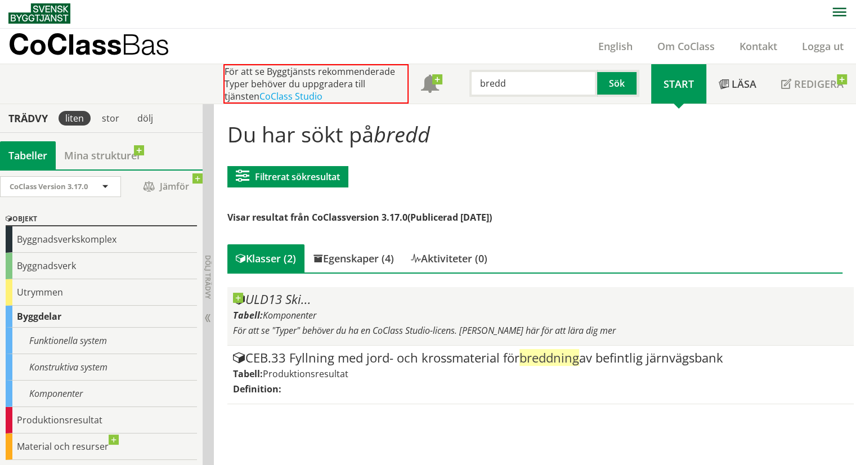
click at [367, 301] on div "ULD13 Ski..." at bounding box center [541, 300] width 616 height 14
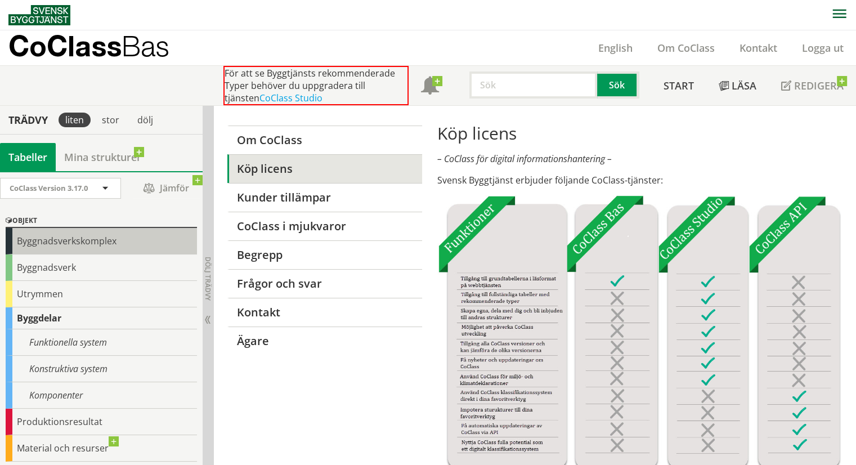
click at [87, 245] on div "Byggnadsverkskomplex" at bounding box center [101, 241] width 191 height 26
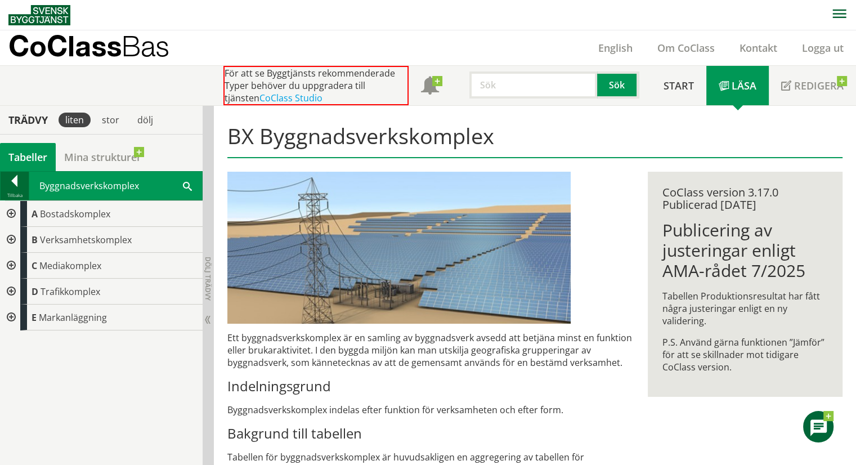
click at [17, 177] on div at bounding box center [15, 183] width 28 height 16
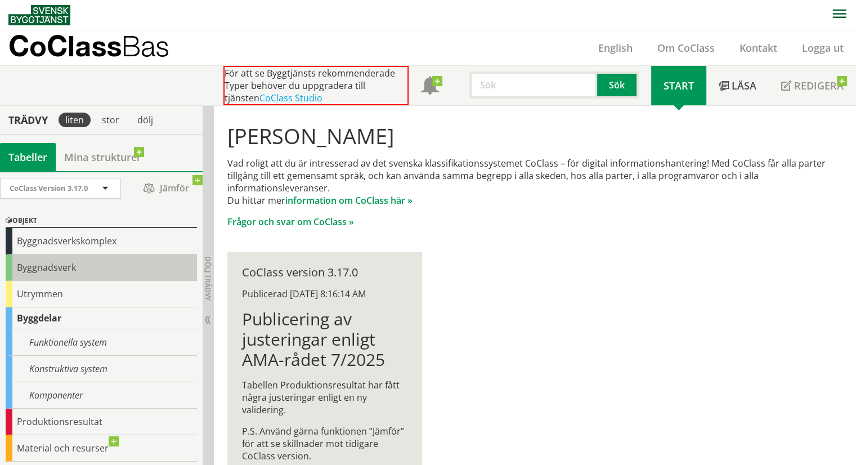
click at [57, 271] on div "Byggnadsverk" at bounding box center [101, 267] width 191 height 26
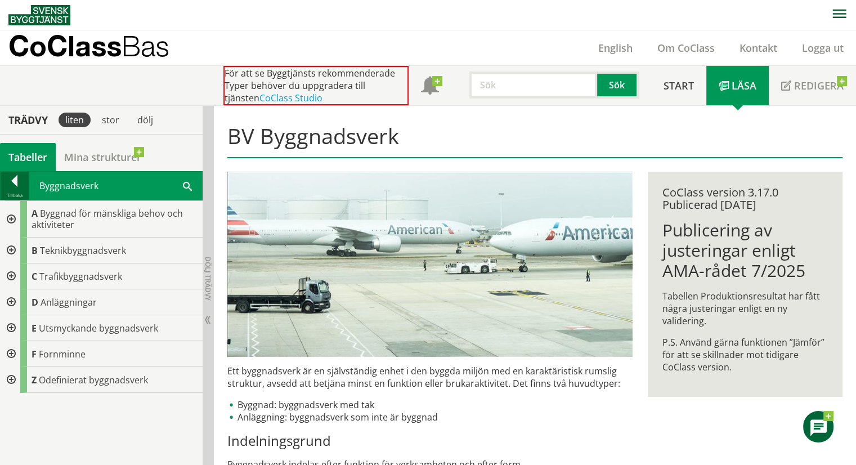
click at [11, 176] on div at bounding box center [15, 183] width 28 height 16
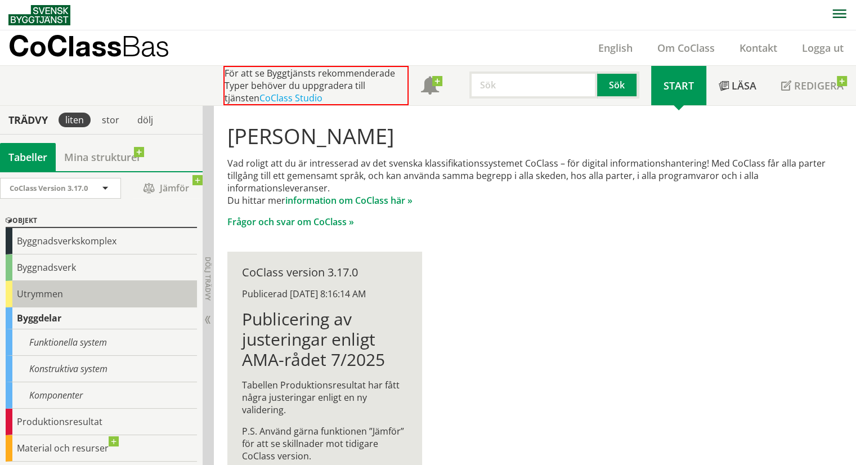
click at [61, 300] on div "Utrymmen" at bounding box center [101, 294] width 191 height 26
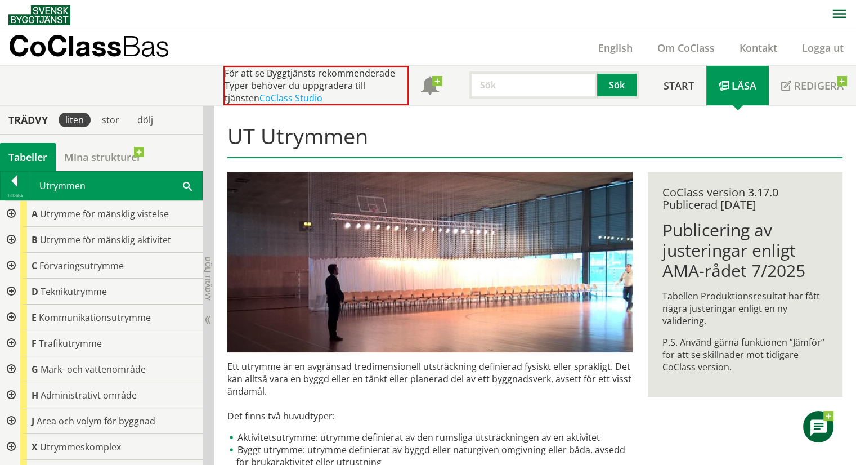
click at [11, 212] on div at bounding box center [10, 214] width 20 height 26
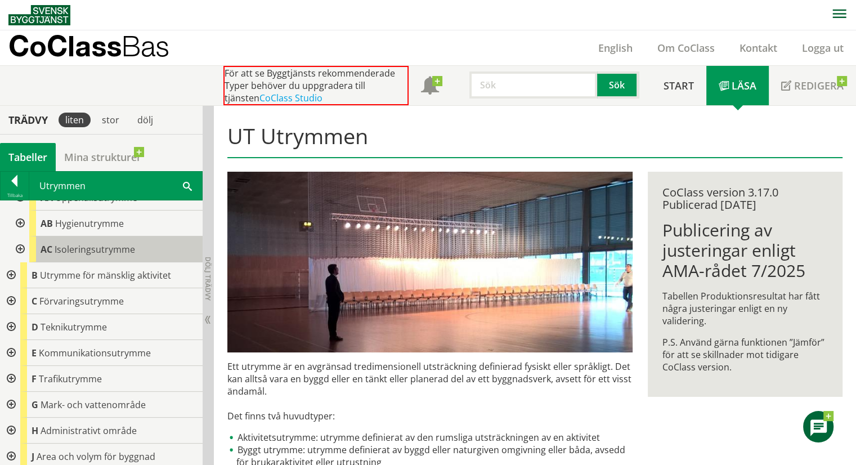
scroll to position [97, 0]
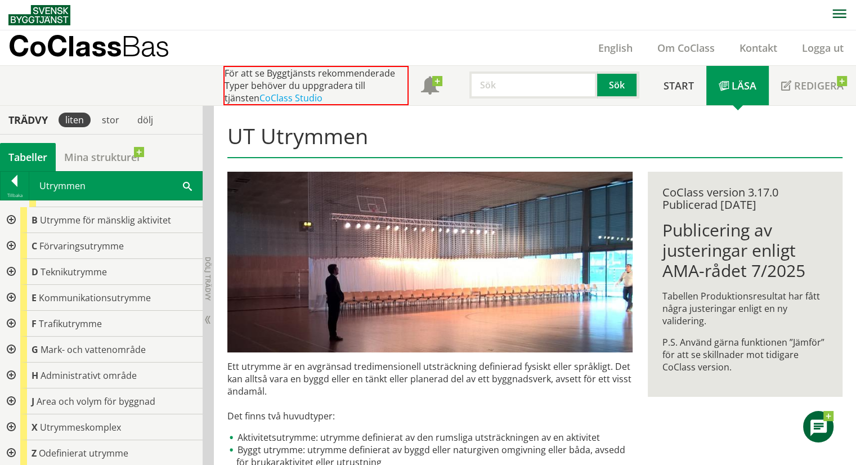
click at [14, 399] on div at bounding box center [10, 401] width 20 height 26
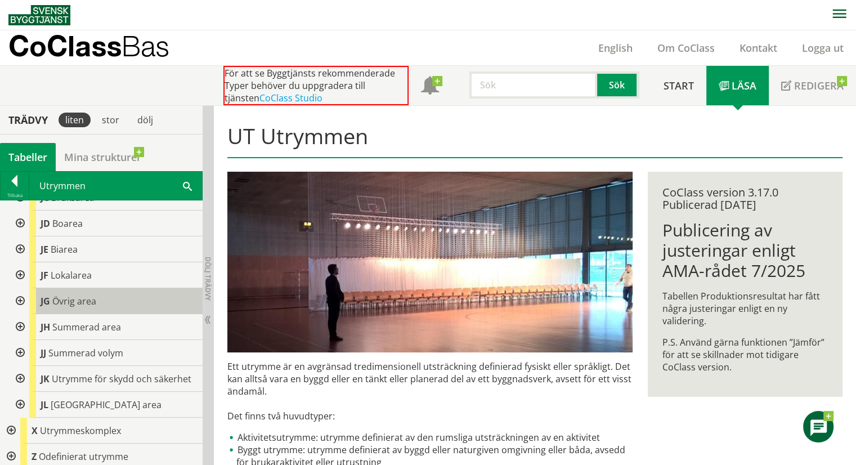
scroll to position [383, 0]
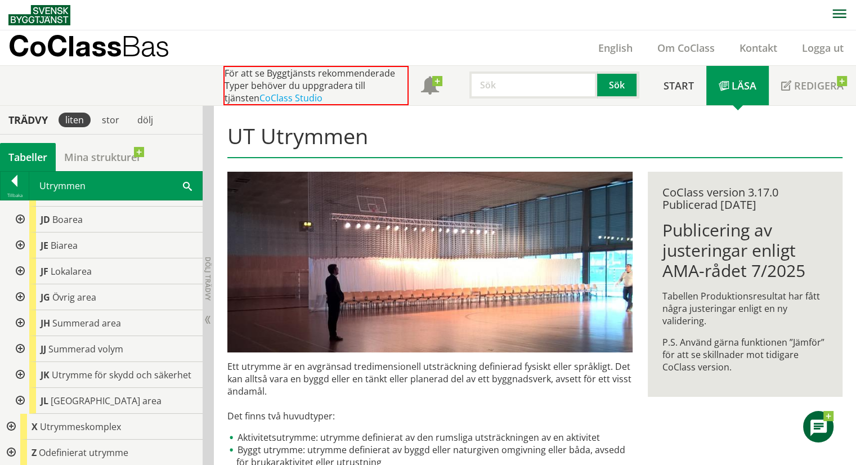
click at [7, 426] on div at bounding box center [10, 427] width 20 height 26
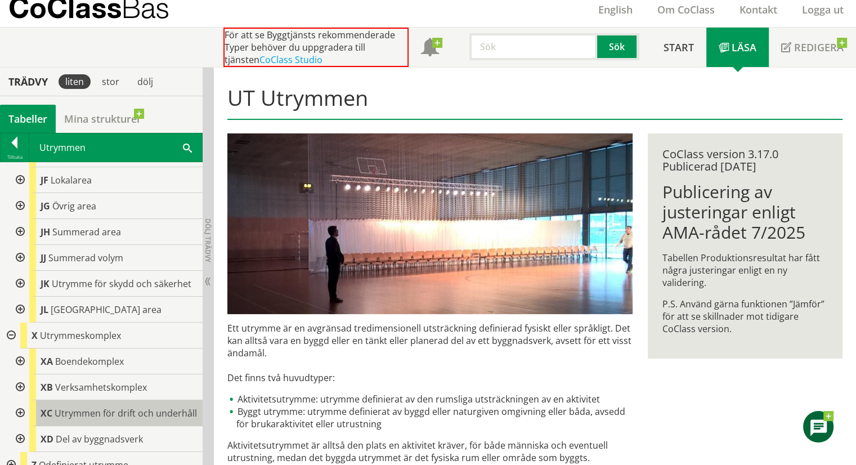
scroll to position [440, 0]
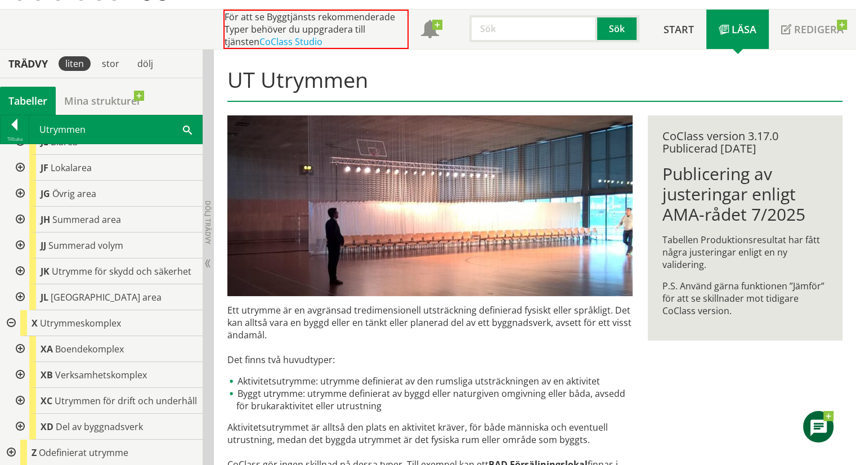
click at [7, 453] on div at bounding box center [10, 452] width 20 height 26
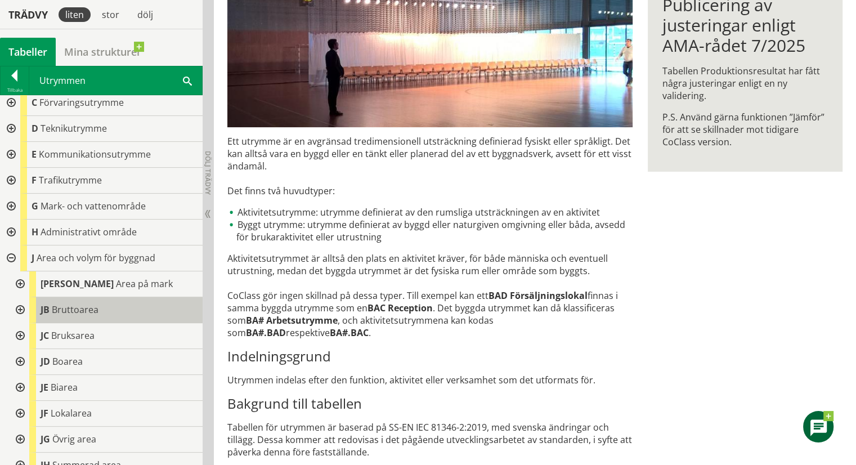
scroll to position [0, 0]
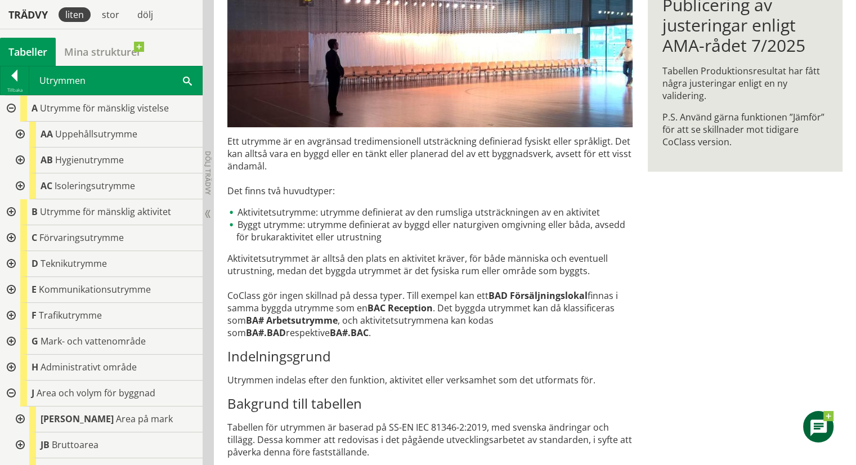
click at [14, 211] on div at bounding box center [10, 212] width 20 height 26
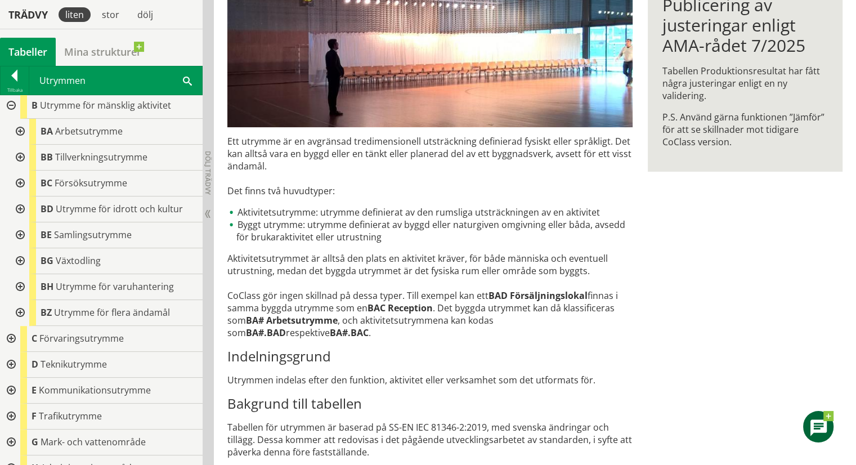
scroll to position [113, 0]
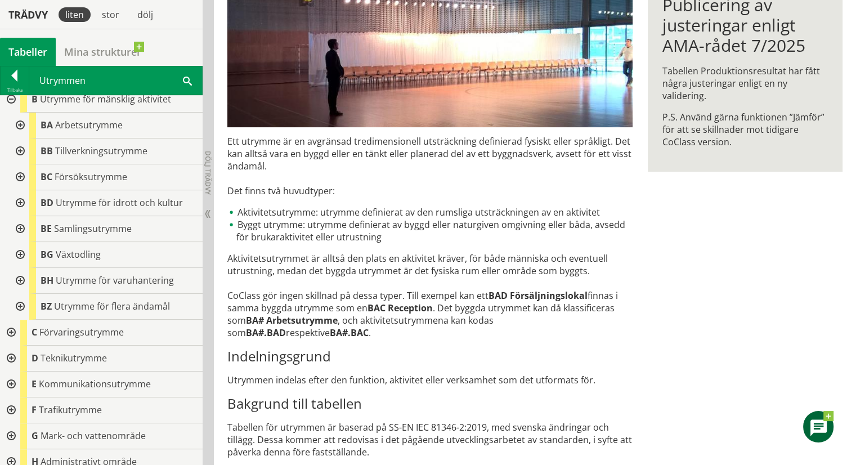
click at [11, 331] on div at bounding box center [10, 333] width 20 height 26
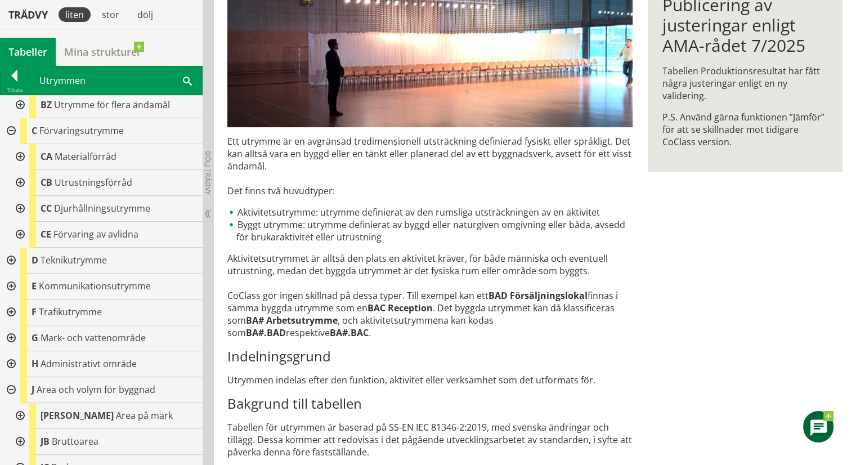
scroll to position [338, 0]
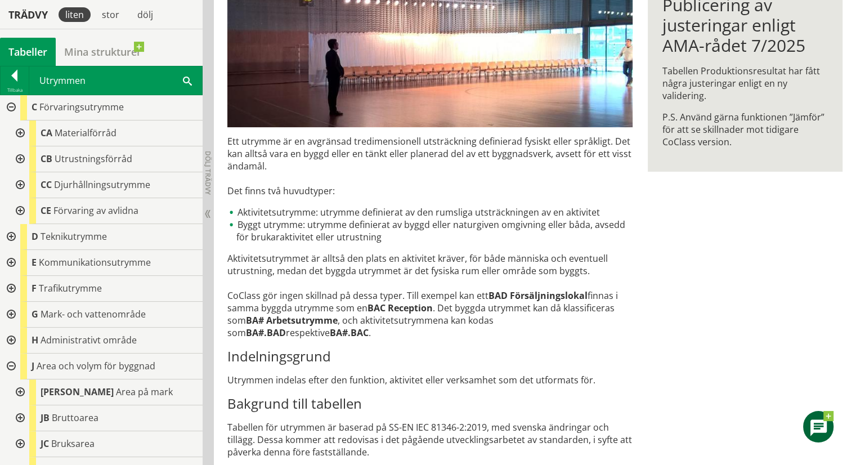
click at [11, 235] on div at bounding box center [10, 237] width 20 height 26
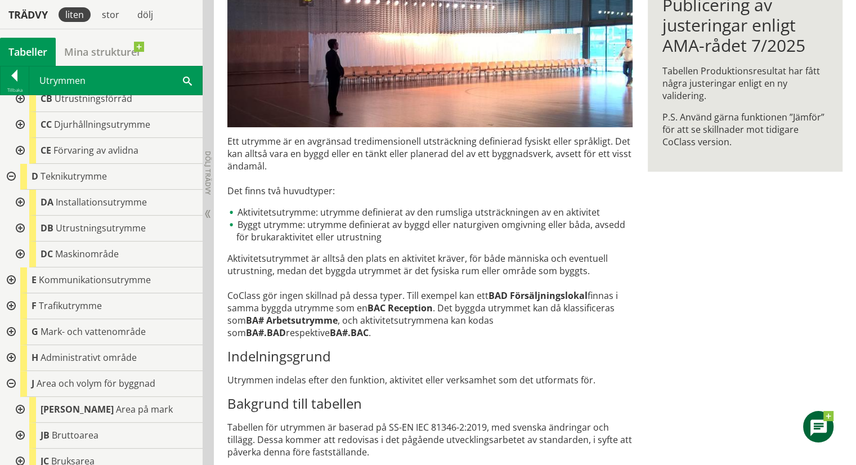
scroll to position [450, 0]
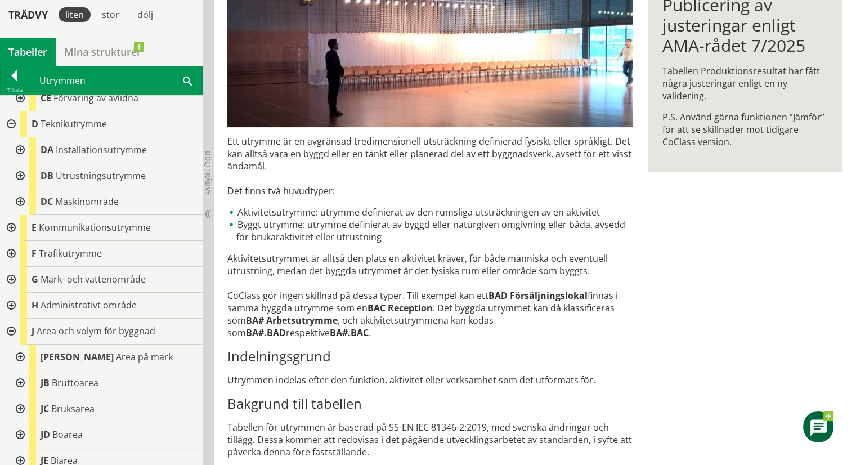
click at [11, 251] on div at bounding box center [10, 254] width 20 height 26
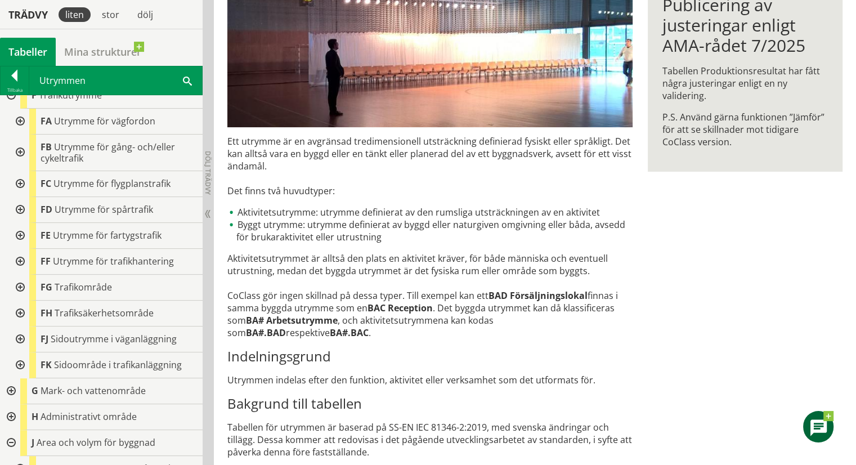
scroll to position [675, 0]
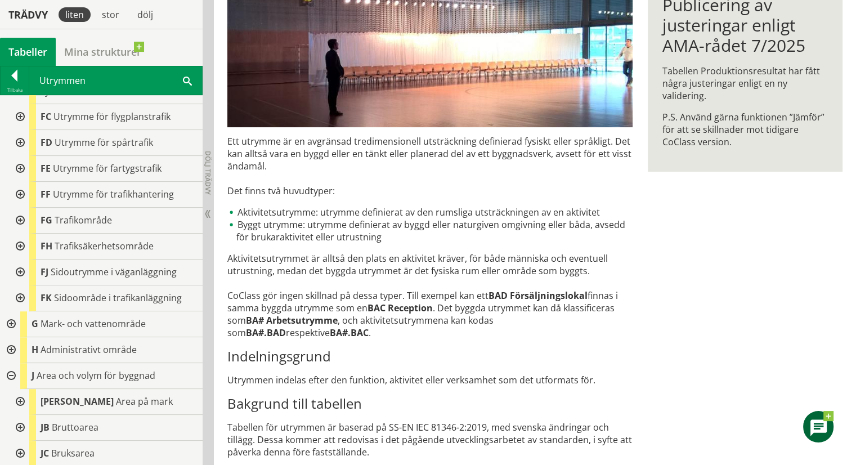
click at [10, 349] on div at bounding box center [10, 350] width 20 height 26
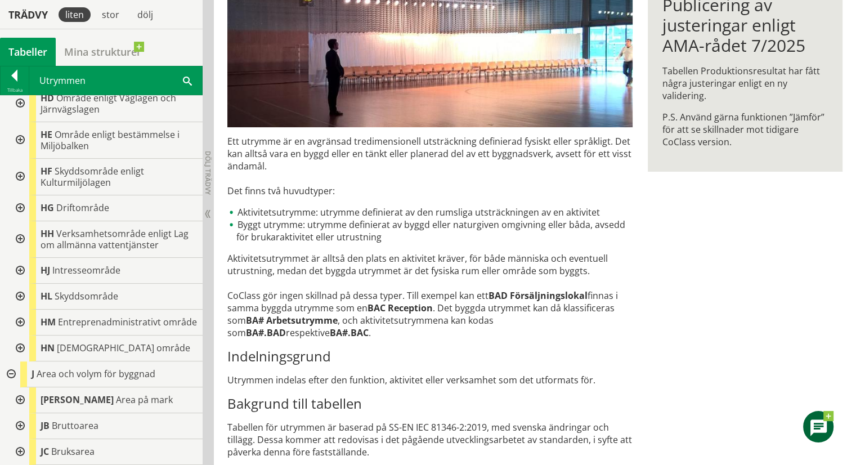
scroll to position [1125, 0]
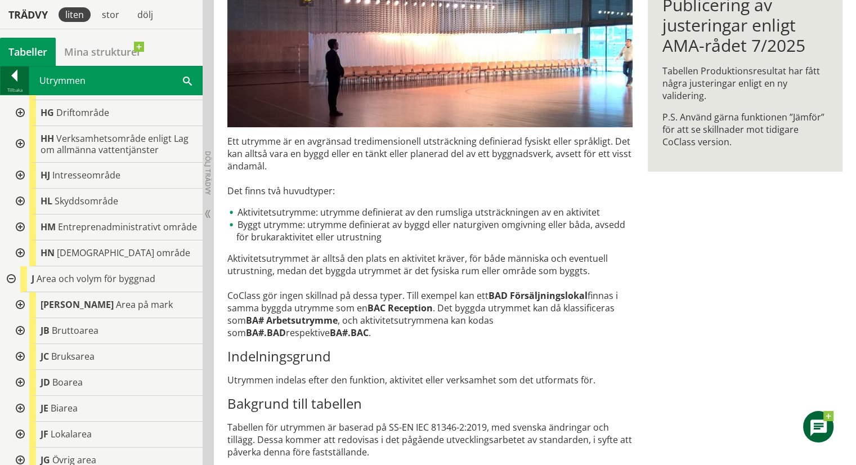
click at [16, 82] on div at bounding box center [15, 78] width 28 height 16
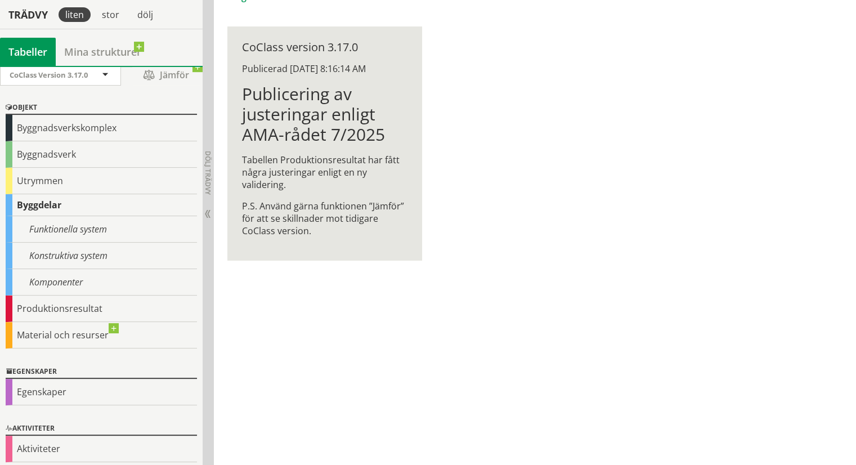
scroll to position [10, 0]
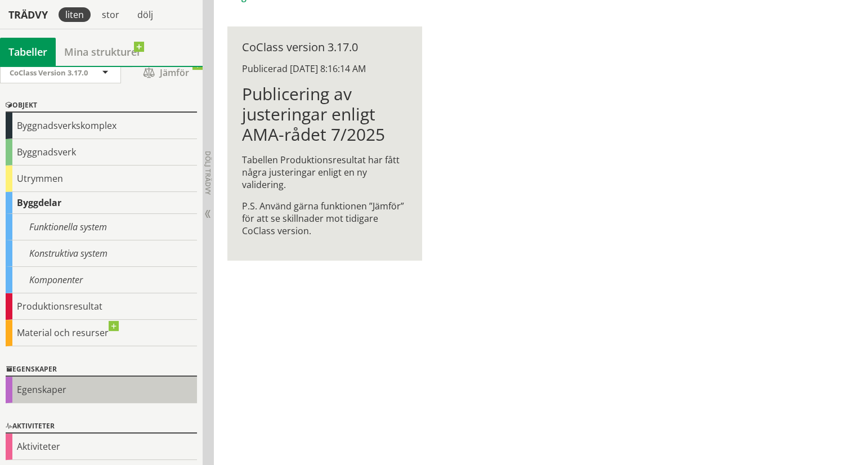
click at [56, 385] on div "Egenskaper" at bounding box center [101, 389] width 191 height 26
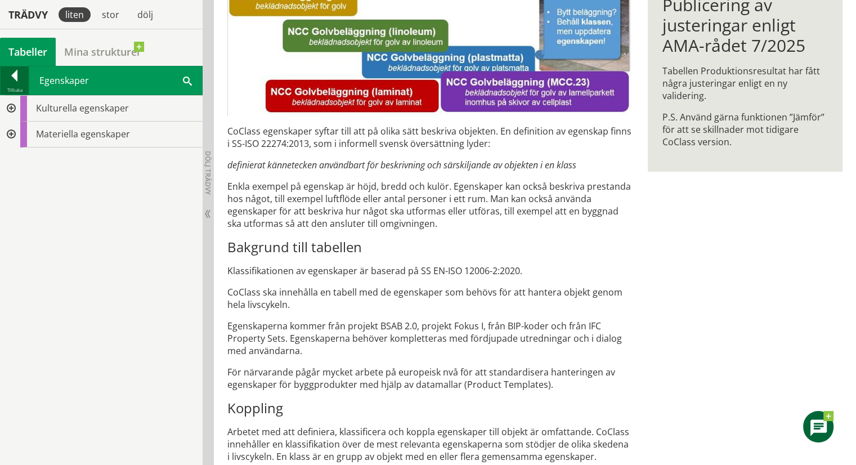
click at [11, 77] on div at bounding box center [15, 78] width 28 height 16
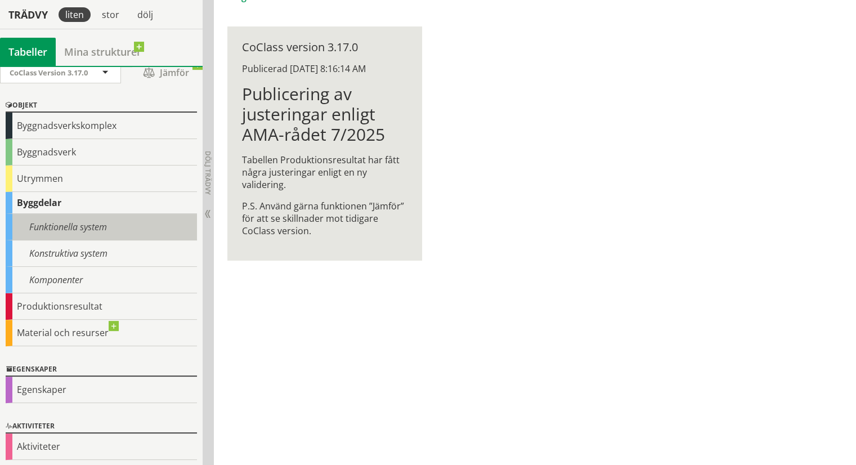
click at [97, 220] on div "Funktionella system" at bounding box center [101, 227] width 191 height 26
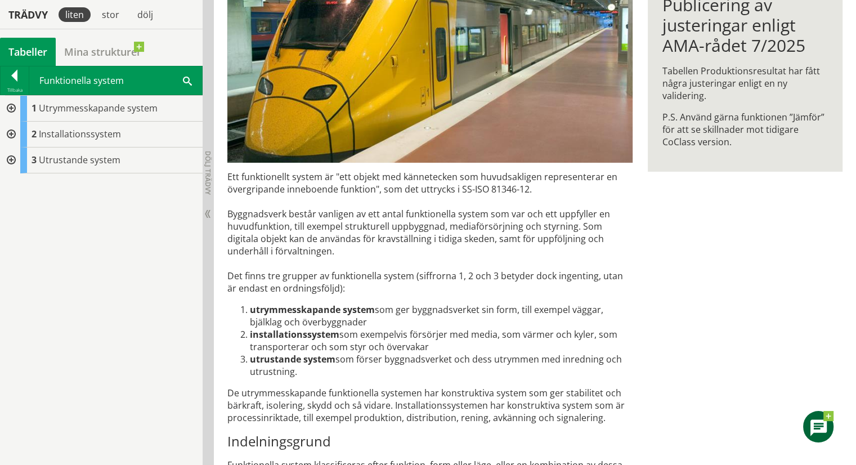
click at [14, 107] on div at bounding box center [10, 109] width 20 height 26
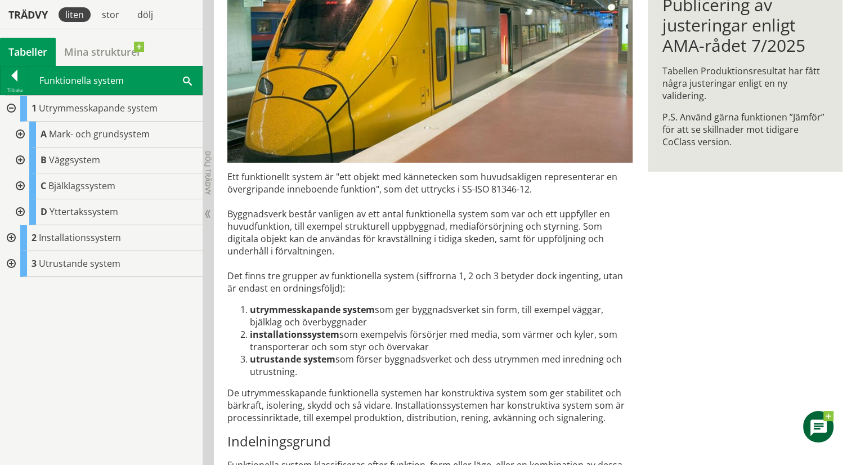
click at [10, 231] on div at bounding box center [10, 238] width 20 height 26
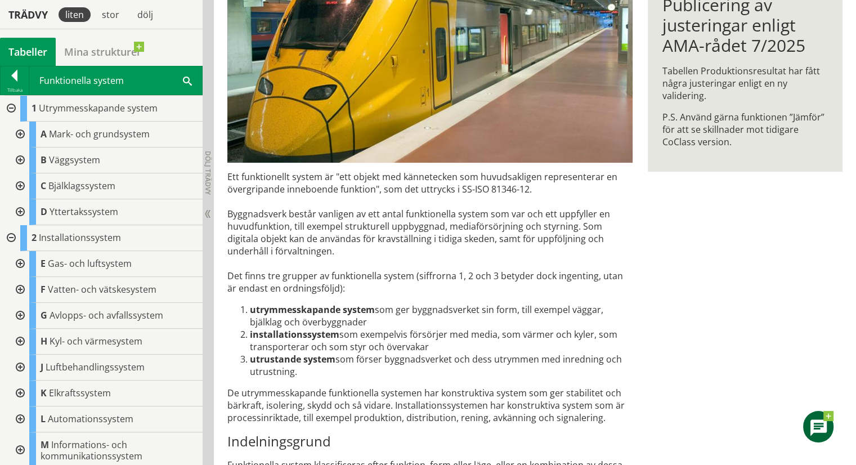
click at [19, 160] on div at bounding box center [19, 160] width 20 height 26
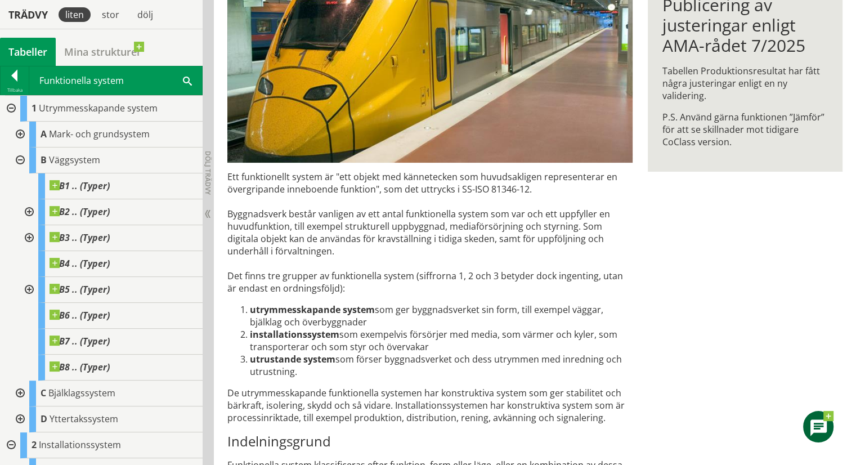
click at [19, 160] on div at bounding box center [19, 160] width 20 height 26
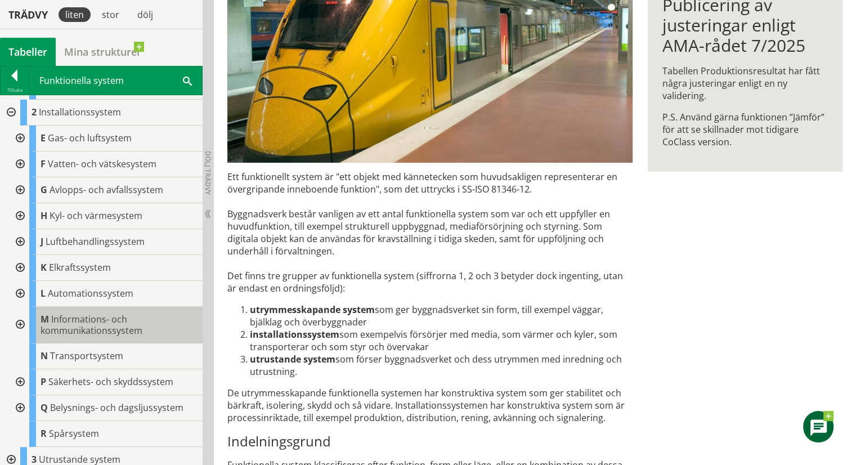
scroll to position [132, 0]
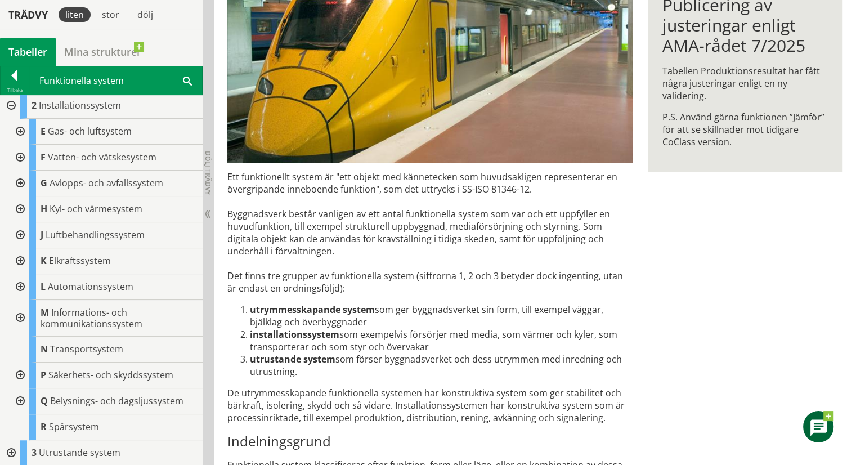
click at [11, 455] on div at bounding box center [10, 453] width 20 height 26
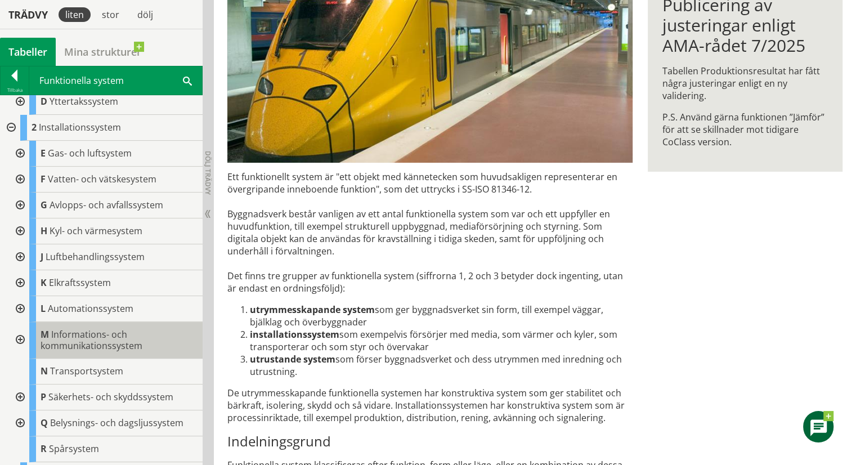
scroll to position [0, 0]
